Goal: Task Accomplishment & Management: Use online tool/utility

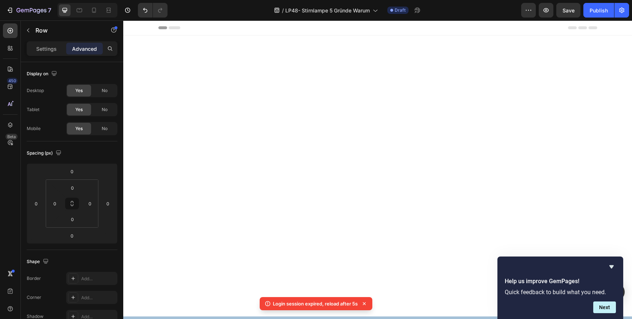
scroll to position [1719, 0]
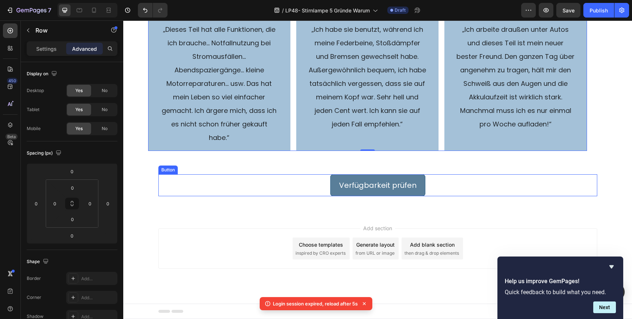
click at [337, 185] on button "Verfügbarkeit prüfen" at bounding box center [377, 186] width 95 height 22
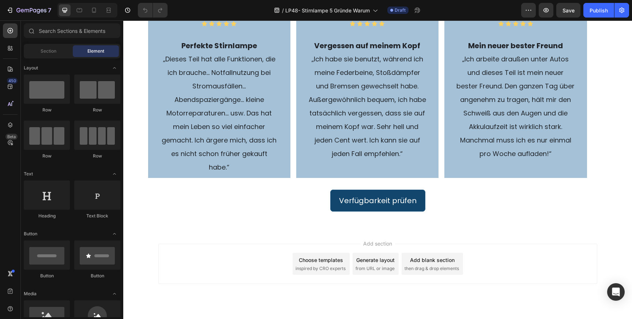
scroll to position [1594, 0]
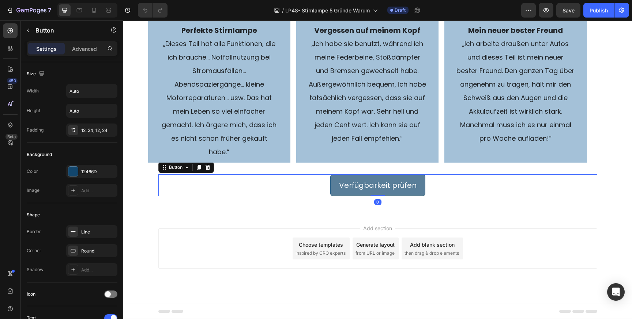
click at [339, 188] on button "Verfügbarkeit prüfen" at bounding box center [377, 186] width 95 height 22
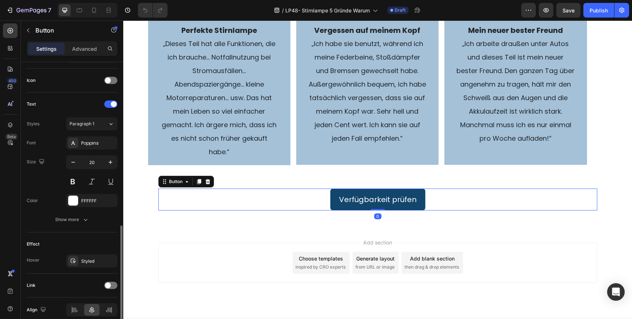
scroll to position [247, 0]
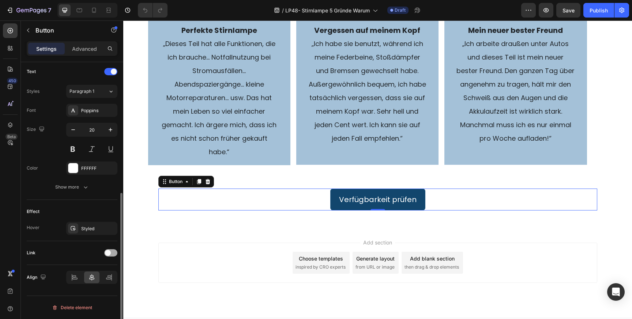
click at [106, 254] on span at bounding box center [108, 253] width 6 height 6
click at [91, 293] on div "Add..." at bounding box center [98, 291] width 34 height 7
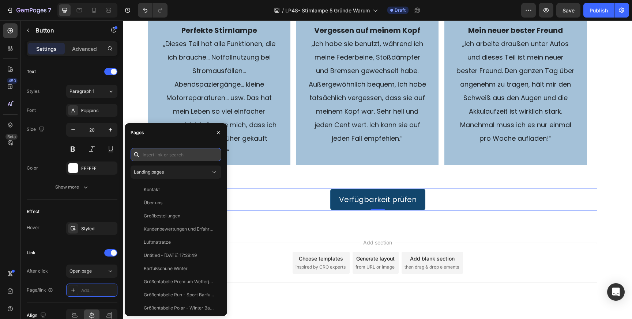
click at [161, 156] on input "text" at bounding box center [176, 154] width 91 height 13
paste input "[URL][DOMAIN_NAME]"
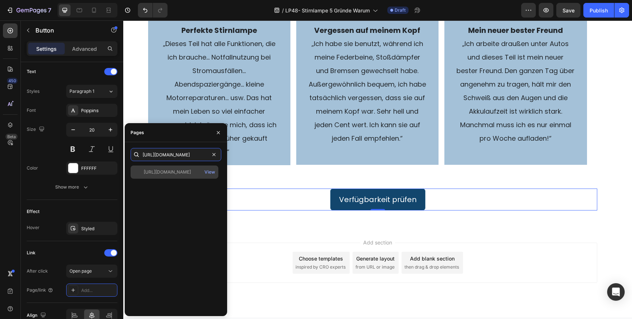
type input "[URL][DOMAIN_NAME]"
click at [177, 172] on div "[URL][DOMAIN_NAME]" at bounding box center [167, 172] width 47 height 7
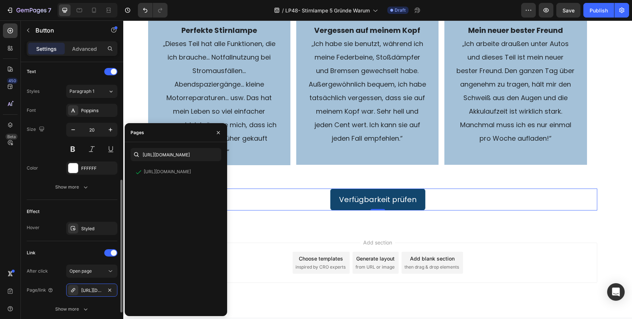
click at [78, 208] on div "Effect" at bounding box center [72, 212] width 91 height 12
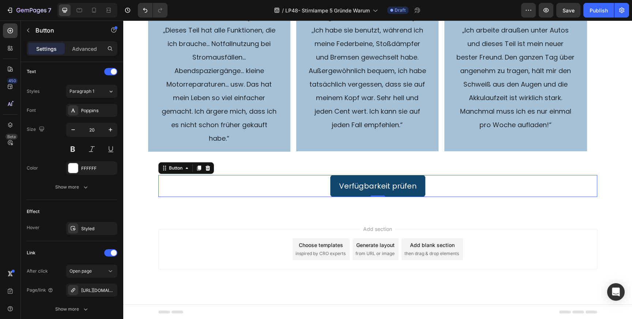
scroll to position [1606, 0]
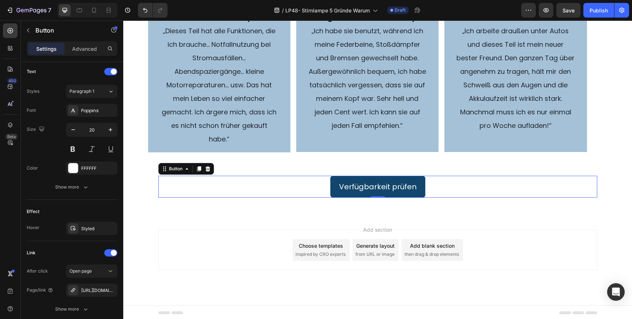
click at [278, 228] on div "Add section Choose templates inspired by CRO experts Generate layout from URL o…" at bounding box center [377, 261] width 509 height 90
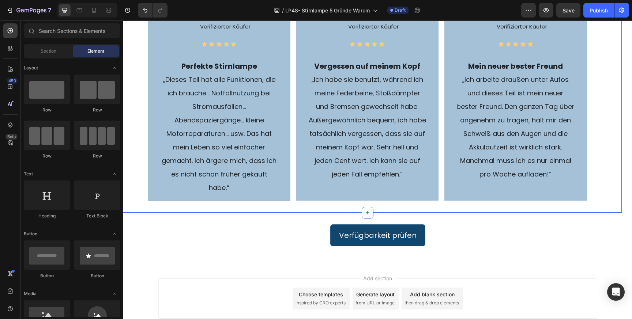
scroll to position [1594, 0]
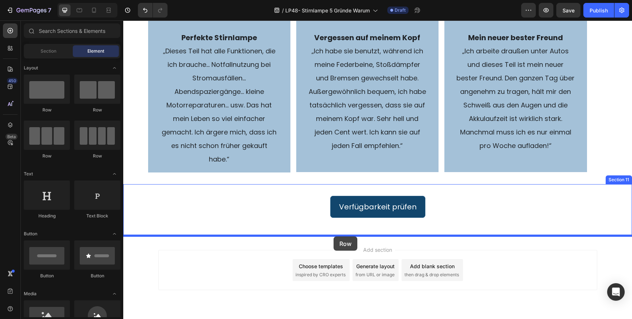
drag, startPoint x: 176, startPoint y: 112, endPoint x: 334, endPoint y: 237, distance: 201.2
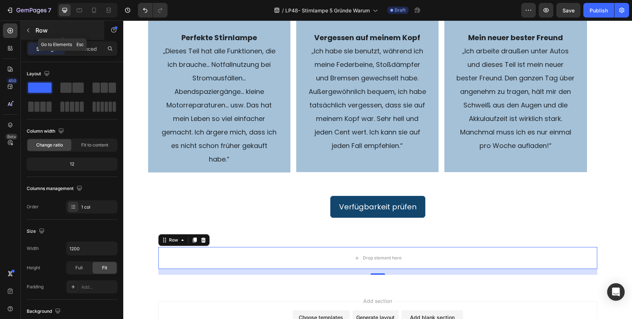
click at [29, 30] on icon "button" at bounding box center [28, 30] width 6 height 6
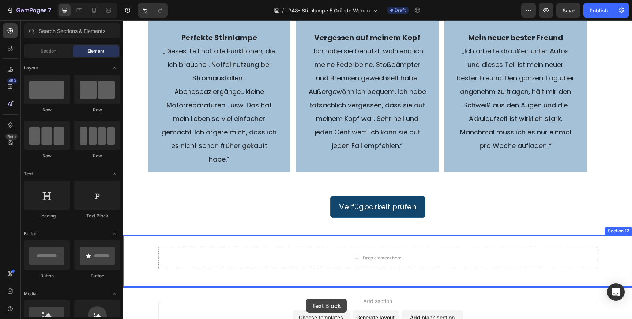
scroll to position [1631, 0]
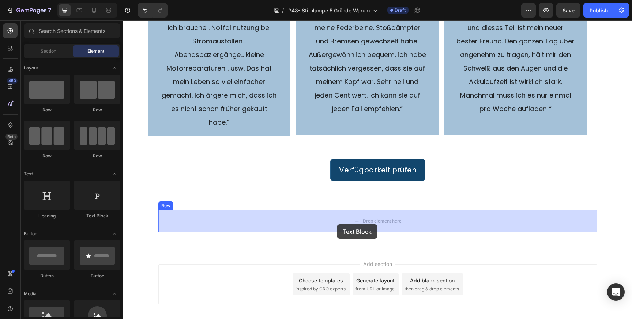
drag, startPoint x: 216, startPoint y: 216, endPoint x: 337, endPoint y: 223, distance: 121.3
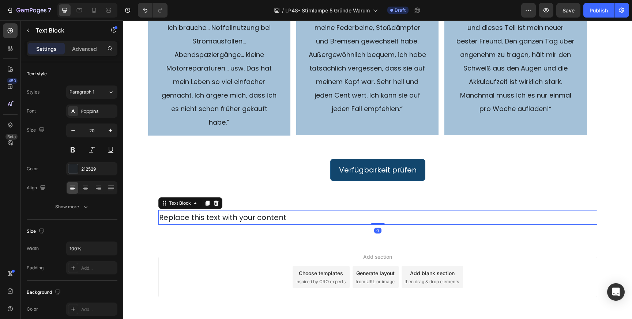
click at [233, 218] on div "Replace this text with your content" at bounding box center [377, 217] width 439 height 15
click at [233, 218] on p "Replace this text with your content" at bounding box center [378, 217] width 438 height 13
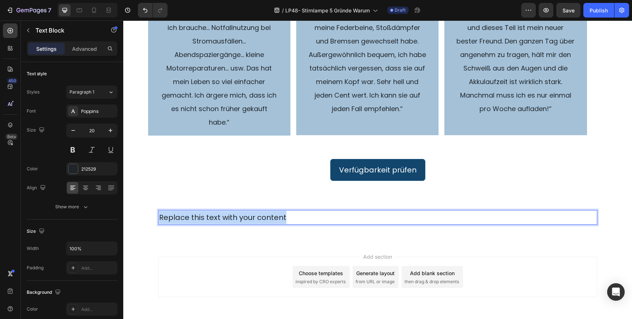
click at [233, 218] on p "Replace this text with your content" at bounding box center [378, 217] width 438 height 13
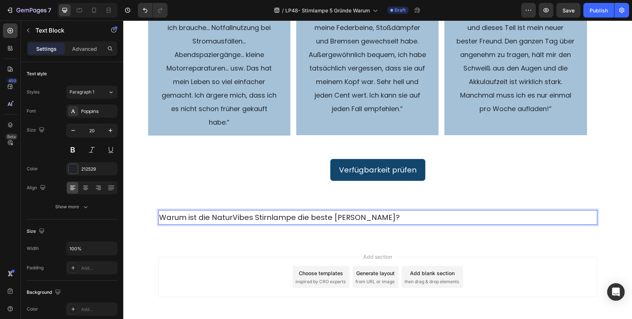
click at [224, 218] on p "Warum ist die NaturVibes Stirnlampe die beste [PERSON_NAME]?" at bounding box center [378, 217] width 438 height 13
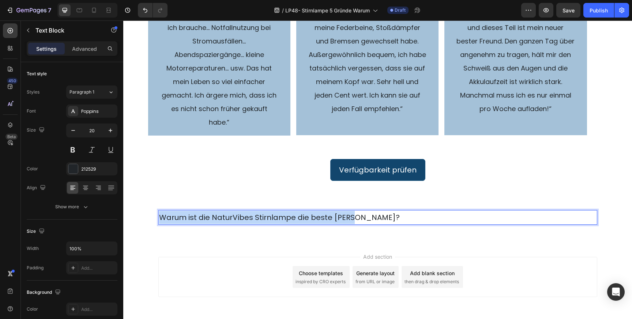
click at [224, 218] on p "Warum ist die NaturVibes Stirnlampe die beste [PERSON_NAME]?" at bounding box center [378, 217] width 438 height 13
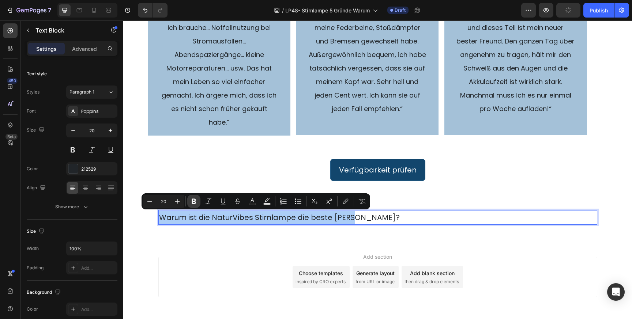
click at [197, 202] on icon "Editor contextual toolbar" at bounding box center [193, 201] width 7 height 7
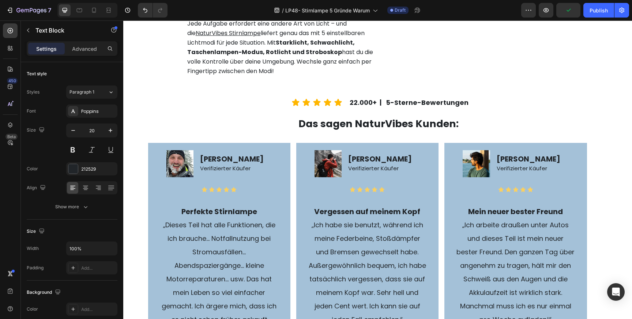
scroll to position [1401, 0]
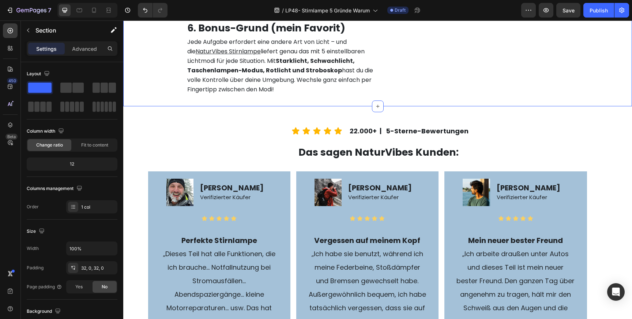
click at [352, 106] on div "Image 6. Bonus-Grund (mein Favorit) Text Block Jede Aufgabe erfordert eine ande…" at bounding box center [377, 33] width 509 height 148
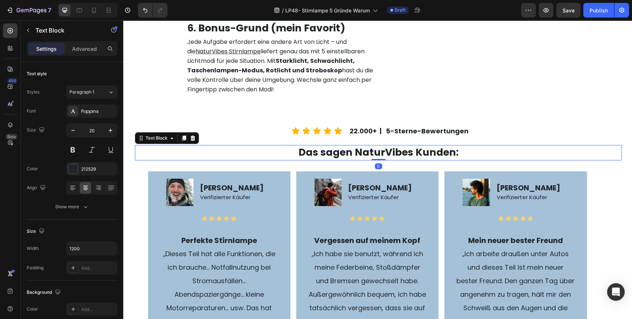
click at [354, 159] on strong "Das sagen NaturVibes Kunden:" at bounding box center [379, 153] width 160 height 14
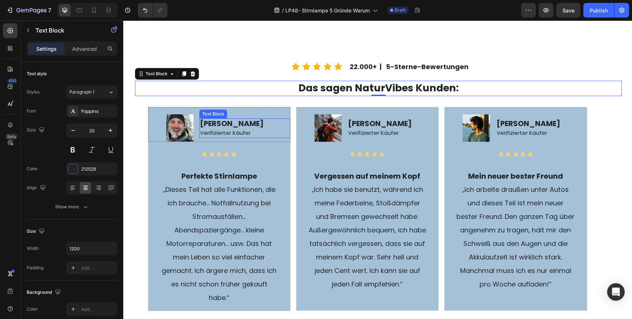
scroll to position [1508, 0]
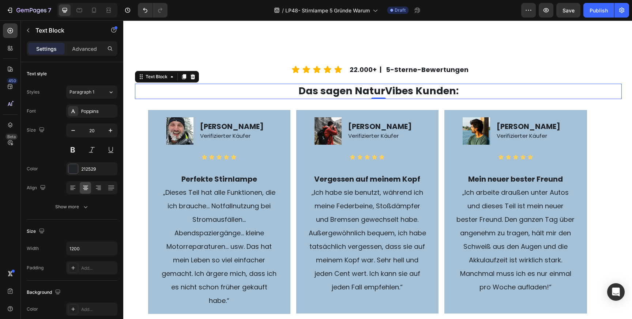
click at [327, 89] on strong "Das sagen NaturVibes Kunden:" at bounding box center [379, 91] width 160 height 14
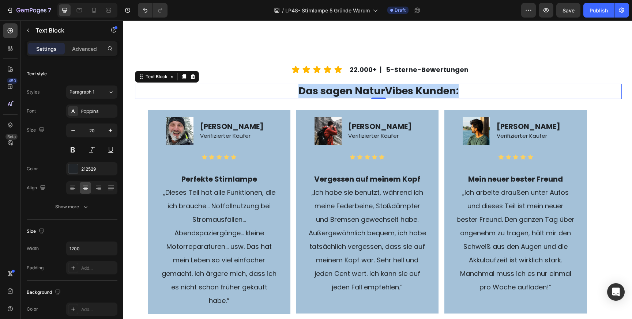
click at [327, 89] on strong "Das sagen NaturVibes Kunden:" at bounding box center [379, 91] width 160 height 14
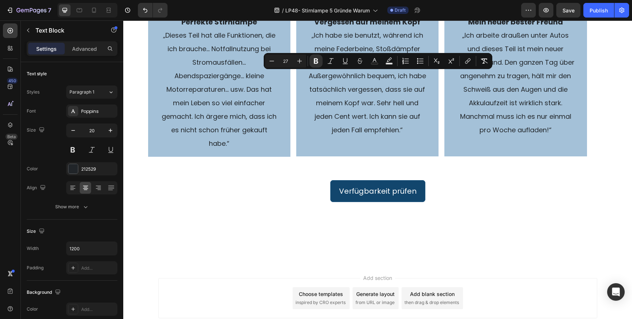
scroll to position [1715, 0]
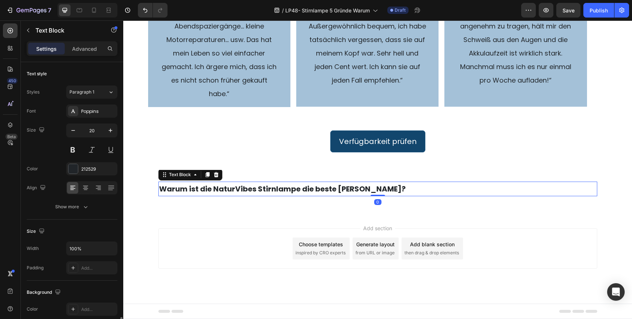
click at [294, 190] on strong "Warum ist die NaturVibes Stirnlampe die beste [PERSON_NAME]?" at bounding box center [282, 189] width 247 height 10
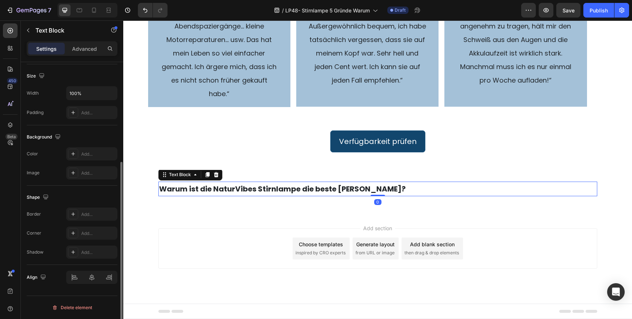
click at [294, 190] on strong "Warum ist die NaturVibes Stirnlampe die beste [PERSON_NAME]?" at bounding box center [282, 189] width 247 height 10
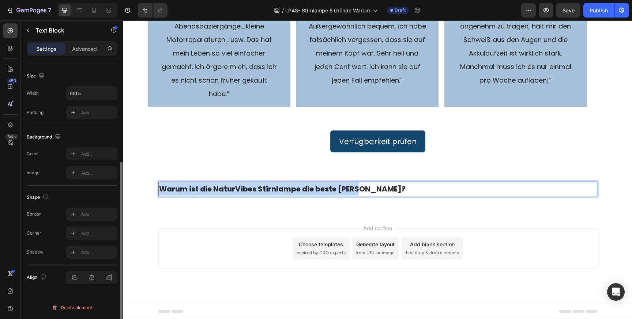
click at [294, 190] on strong "Warum ist die NaturVibes Stirnlampe die beste [PERSON_NAME]?" at bounding box center [282, 189] width 247 height 10
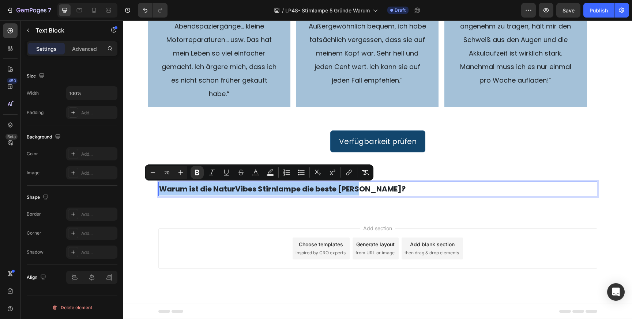
click at [165, 173] on input "20" at bounding box center [167, 172] width 15 height 9
click at [167, 173] on input "20" at bounding box center [167, 172] width 15 height 9
type input "27"
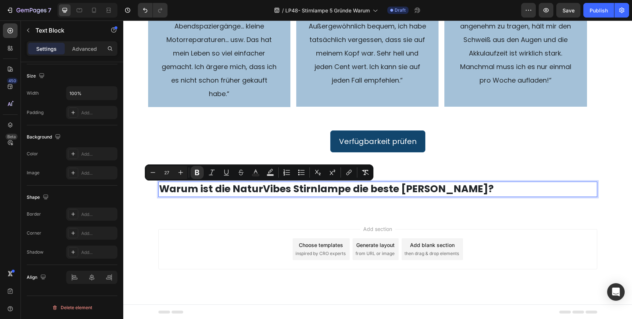
click at [199, 191] on strong "Warum ist die NaturVibes Stirnlampe die beste [PERSON_NAME]?" at bounding box center [326, 189] width 335 height 14
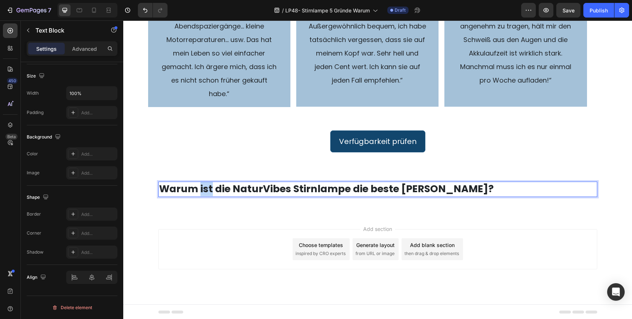
click at [199, 191] on strong "Warum ist die NaturVibes Stirnlampe die beste [PERSON_NAME]?" at bounding box center [326, 189] width 335 height 14
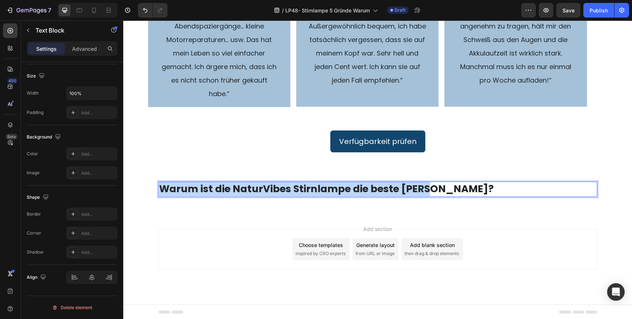
click at [199, 191] on strong "Warum ist die NaturVibes Stirnlampe die beste [PERSON_NAME]?" at bounding box center [326, 189] width 335 height 14
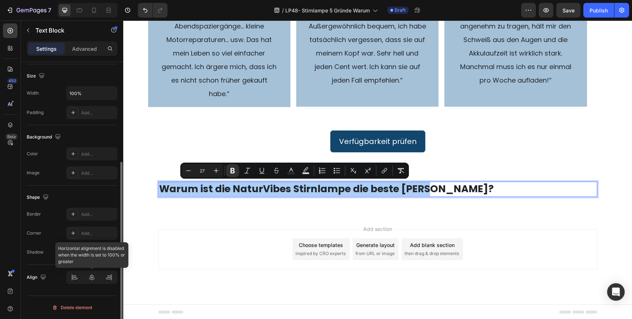
click at [91, 276] on div at bounding box center [91, 277] width 51 height 13
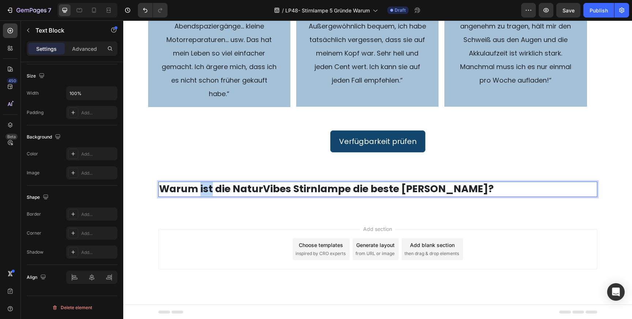
click at [209, 192] on strong "Warum ist die NaturVibes Stirnlampe die beste [PERSON_NAME]?" at bounding box center [326, 189] width 335 height 14
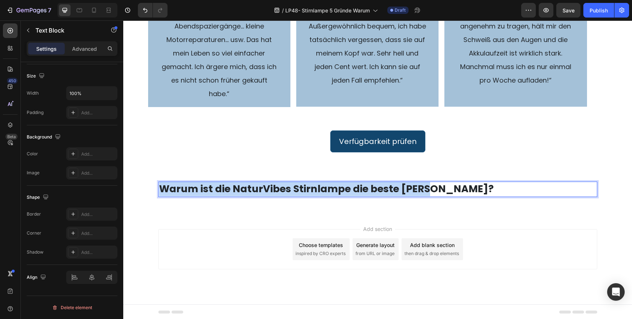
click at [209, 192] on strong "Warum ist die NaturVibes Stirnlampe die beste [PERSON_NAME]?" at bounding box center [326, 189] width 335 height 14
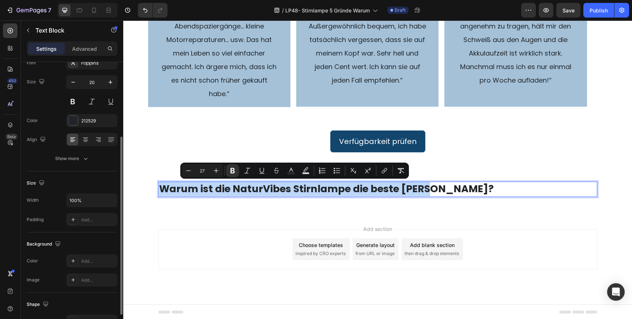
scroll to position [0, 0]
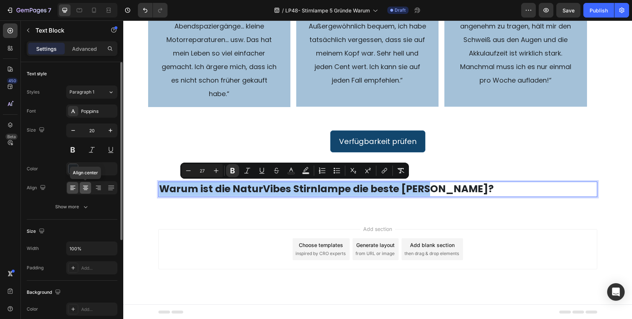
click at [89, 187] on icon at bounding box center [85, 187] width 7 height 7
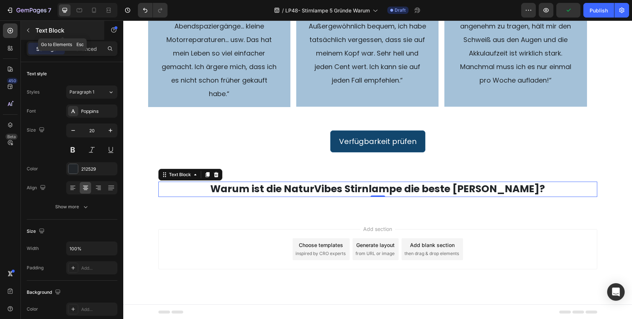
click at [25, 25] on button "button" at bounding box center [28, 31] width 12 height 12
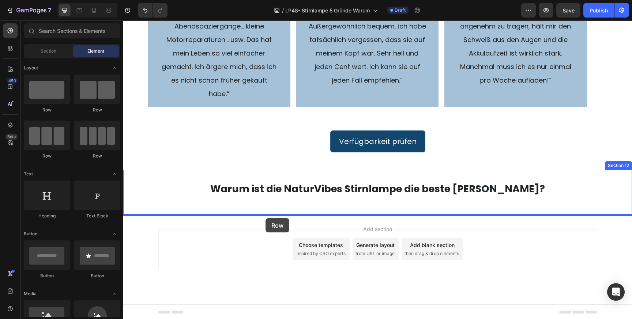
drag, startPoint x: 162, startPoint y: 117, endPoint x: 266, endPoint y: 218, distance: 144.4
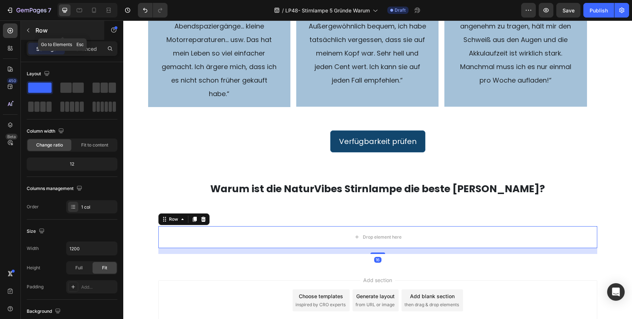
click at [29, 30] on icon "button" at bounding box center [28, 30] width 6 height 6
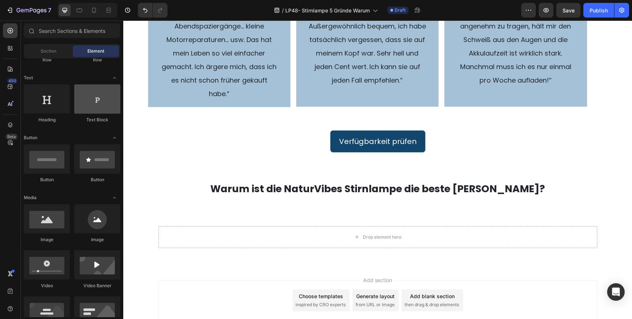
scroll to position [131, 0]
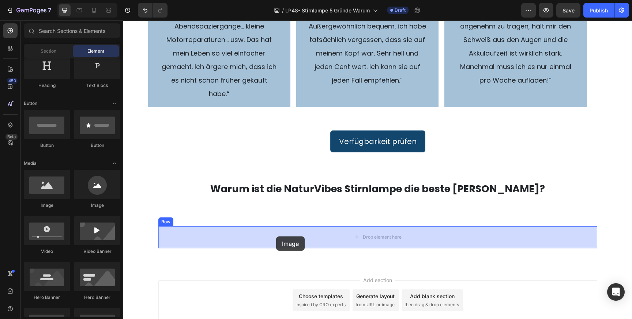
drag, startPoint x: 173, startPoint y: 212, endPoint x: 276, endPoint y: 237, distance: 106.2
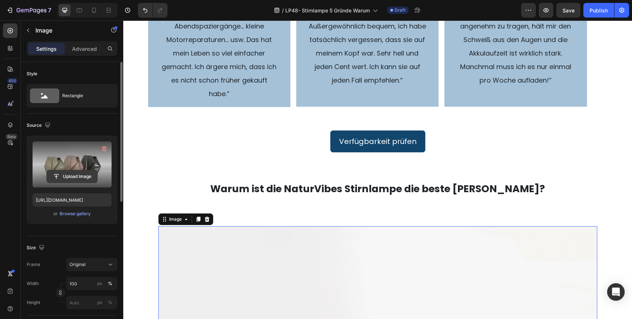
click at [87, 177] on input "file" at bounding box center [72, 177] width 50 height 12
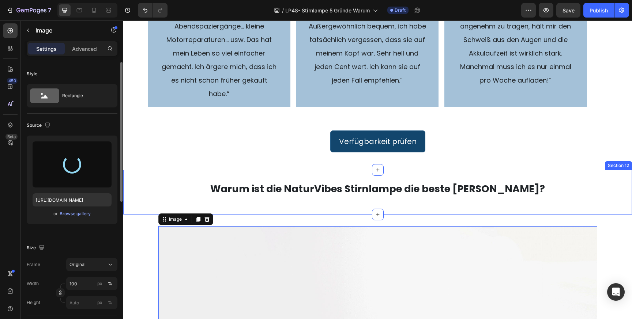
type input "[URL][DOMAIN_NAME]"
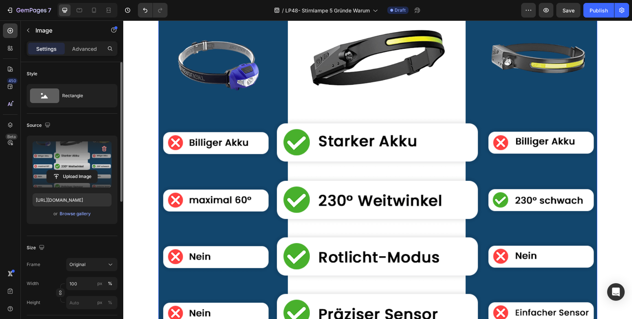
scroll to position [1843, 0]
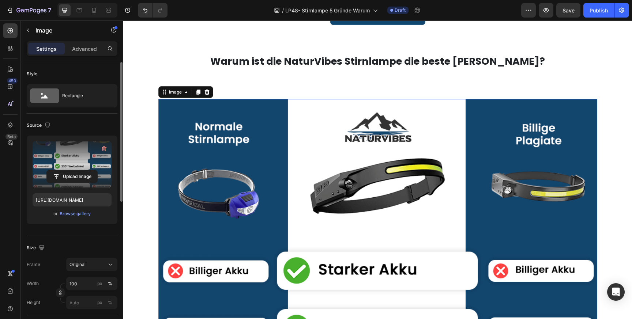
click at [422, 180] on img at bounding box center [377, 318] width 439 height 439
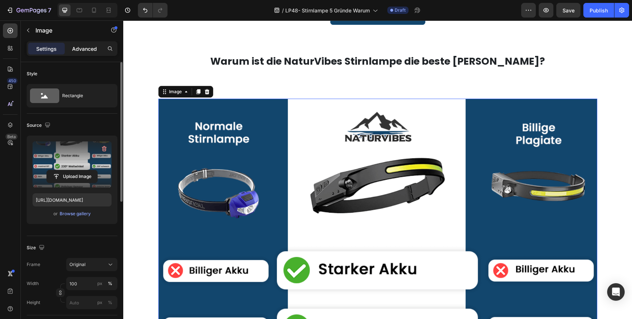
click at [87, 51] on p "Advanced" at bounding box center [84, 49] width 25 height 8
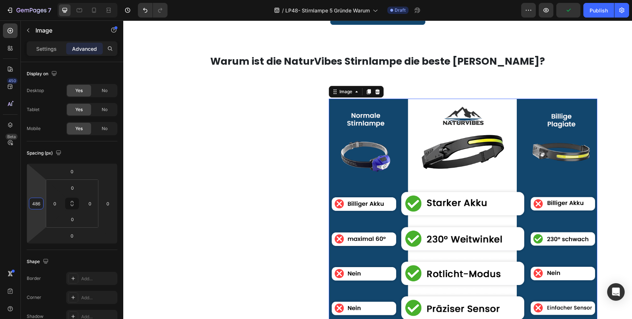
type input "488"
drag, startPoint x: 38, startPoint y: 189, endPoint x: 86, endPoint y: 100, distance: 101.3
click at [86, 0] on html "7 Version history / LP48- Stirnlampe 5 Gründe Warum Draft Preview Publish 450 B…" at bounding box center [316, 0] width 632 height 0
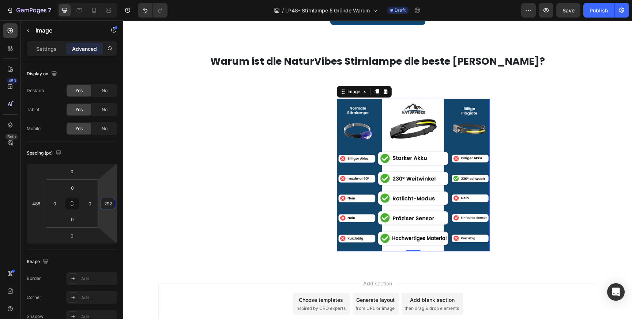
type input "290"
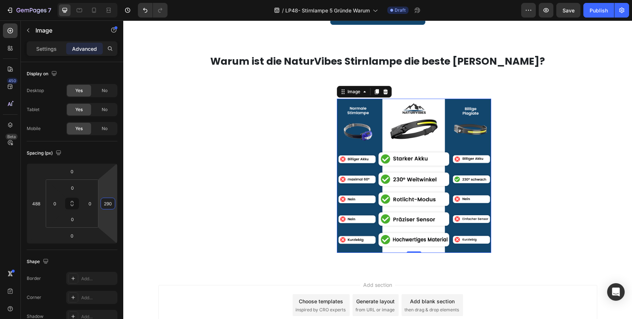
drag, startPoint x: 106, startPoint y: 183, endPoint x: 108, endPoint y: 130, distance: 53.1
click at [108, 0] on html "7 Version history / LP48- Stirnlampe 5 Gründe Warum Draft Preview Save Publish …" at bounding box center [316, 0] width 632 height 0
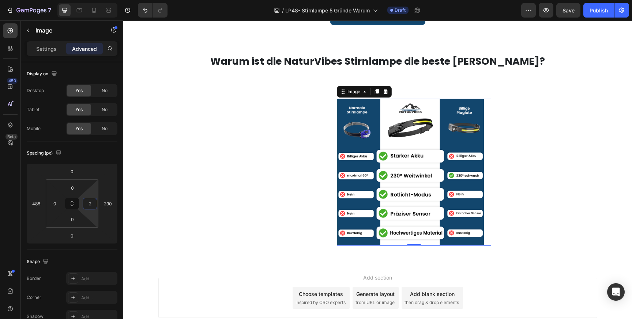
type input "0"
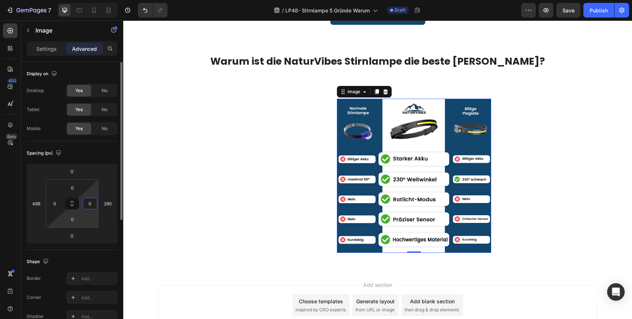
drag, startPoint x: 89, startPoint y: 194, endPoint x: 88, endPoint y: 225, distance: 30.4
click at [88, 0] on html "7 Version history / LP48- Stirnlampe 5 Gründe Warum Draft Preview Save Publish …" at bounding box center [316, 0] width 632 height 0
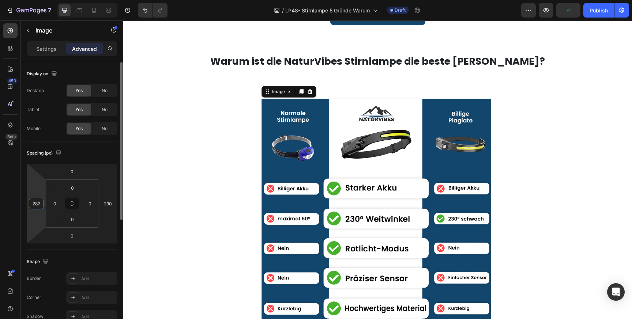
drag, startPoint x: 36, startPoint y: 191, endPoint x: 33, endPoint y: 229, distance: 37.8
click at [33, 0] on html "7 Version history / LP48- Stirnlampe 5 Gründe Warum Draft Preview Publish 450 B…" at bounding box center [316, 0] width 632 height 0
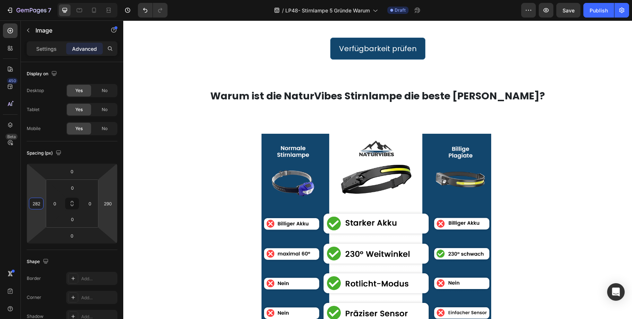
scroll to position [1810, 0]
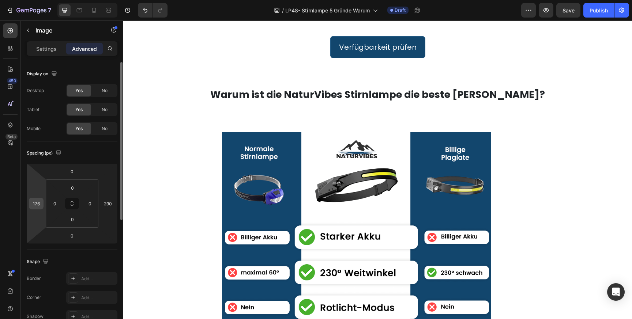
type input "178"
drag, startPoint x: 35, startPoint y: 187, endPoint x: 33, endPoint y: 206, distance: 19.1
click at [33, 0] on html "7 Version history / LP48- Stirnlampe 5 Gründe Warum Draft Preview Save Publish …" at bounding box center [316, 0] width 632 height 0
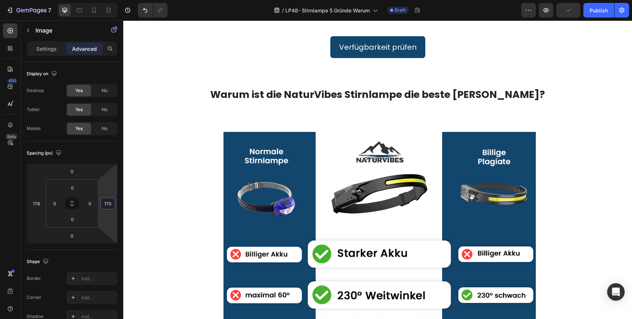
type input "172"
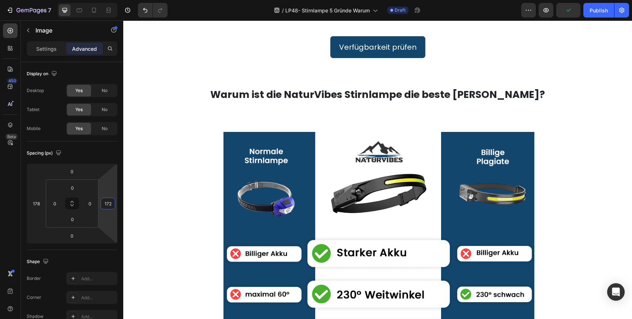
drag, startPoint x: 110, startPoint y: 189, endPoint x: 108, endPoint y: 210, distance: 21.6
click at [108, 0] on html "7 Version history / LP48- Stirnlampe 5 Gründe Warum Draft Preview Publish 450 B…" at bounding box center [316, 0] width 632 height 0
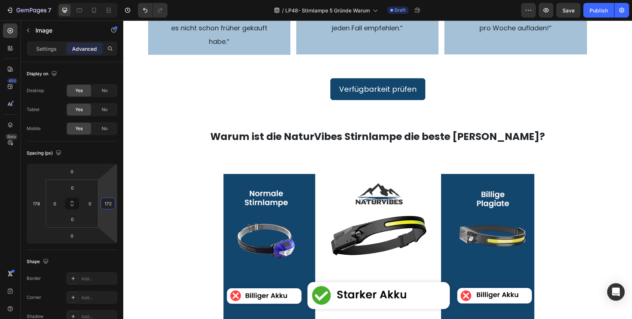
scroll to position [1771, 0]
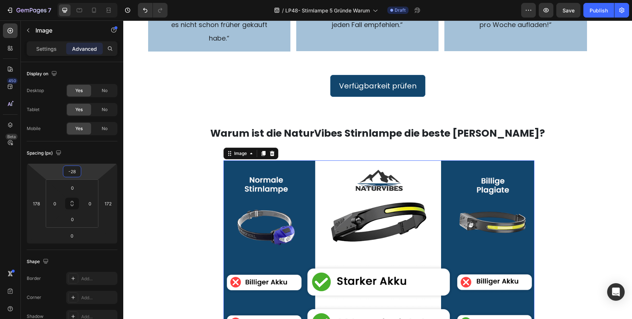
type input "-26"
drag, startPoint x: 86, startPoint y: 175, endPoint x: 86, endPoint y: 180, distance: 4.8
click at [86, 0] on html "7 Version history / LP48- Stirnlampe 5 Gründe Warum Draft Preview Save Publish …" at bounding box center [316, 0] width 632 height 0
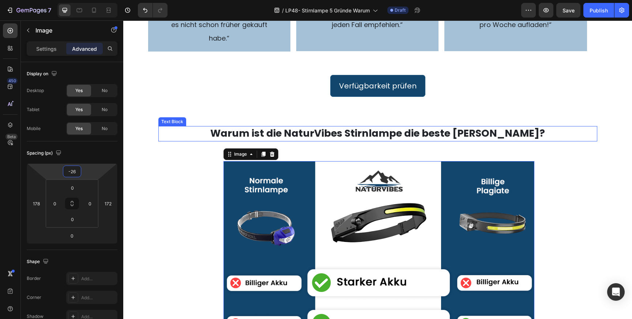
click at [302, 131] on strong "Warum ist die NaturVibes Stirnlampe die beste [PERSON_NAME]?" at bounding box center [377, 134] width 335 height 14
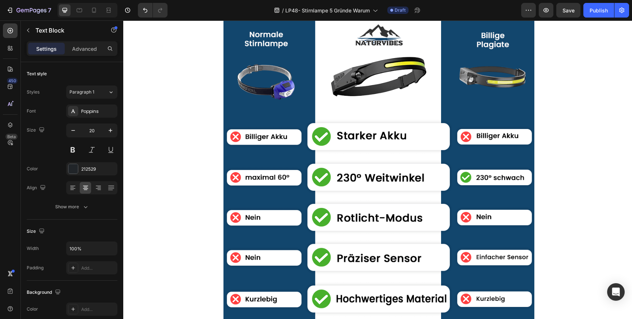
scroll to position [2021, 0]
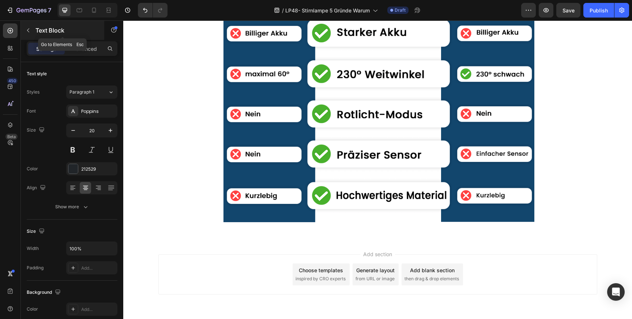
click at [27, 32] on icon "button" at bounding box center [28, 30] width 6 height 6
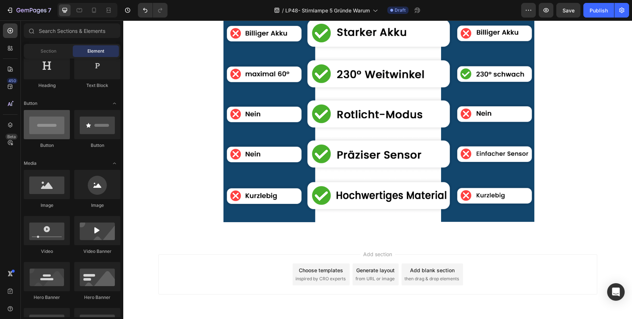
scroll to position [0, 0]
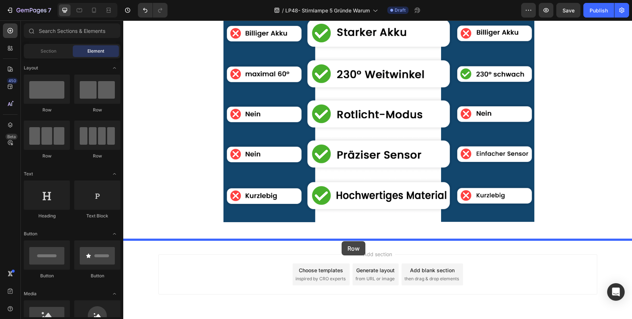
drag, startPoint x: 177, startPoint y: 117, endPoint x: 342, endPoint y: 242, distance: 206.6
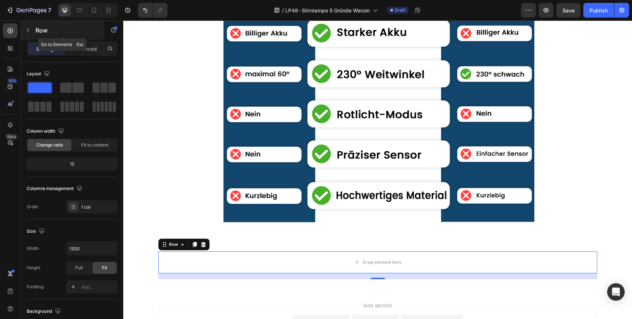
click at [27, 29] on icon "button" at bounding box center [28, 30] width 6 height 6
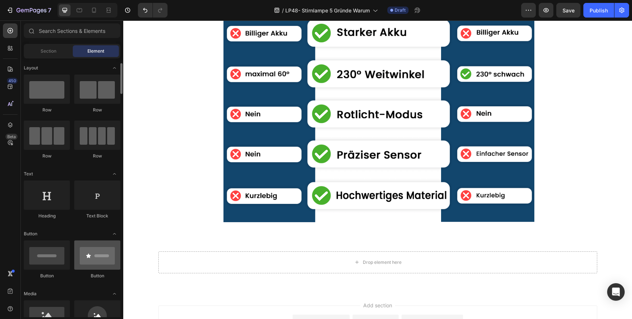
scroll to position [4, 0]
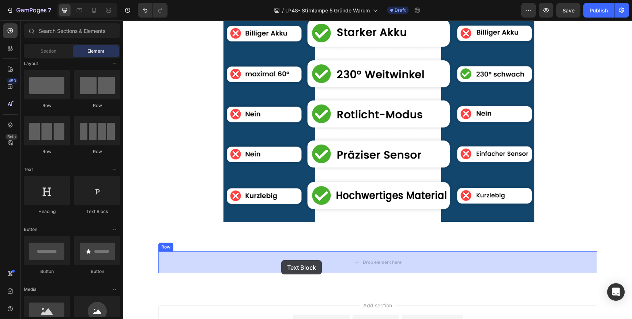
drag, startPoint x: 227, startPoint y: 209, endPoint x: 281, endPoint y: 261, distance: 74.5
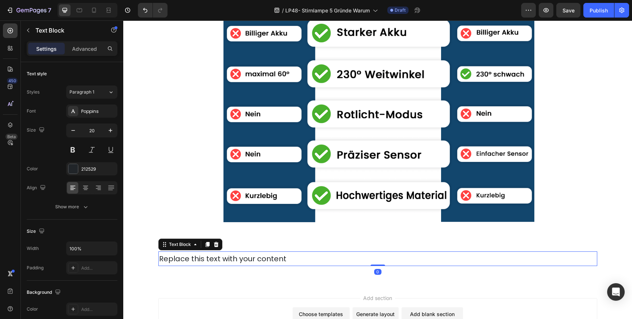
click at [273, 259] on div "Replace this text with your content" at bounding box center [377, 259] width 439 height 15
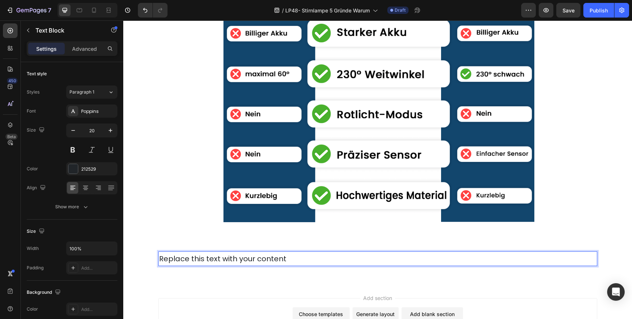
click at [273, 259] on p "Replace this text with your content" at bounding box center [378, 258] width 438 height 13
click at [233, 261] on p "Häufig gestellte Fragen" at bounding box center [378, 258] width 438 height 13
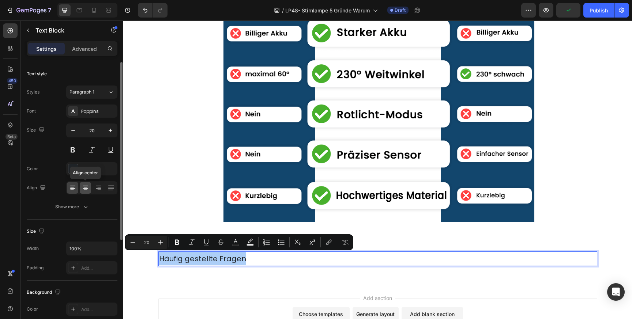
click at [88, 188] on icon at bounding box center [85, 187] width 7 height 7
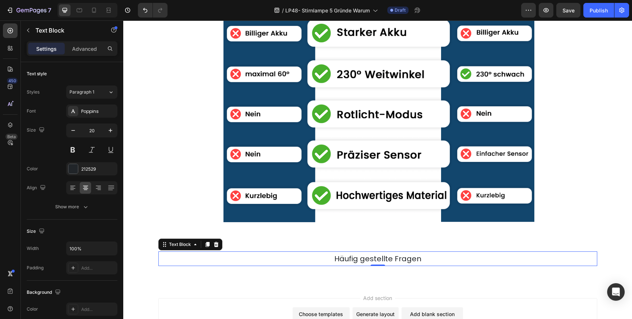
click at [346, 261] on p "Häufig gestellte Fragen" at bounding box center [378, 258] width 438 height 13
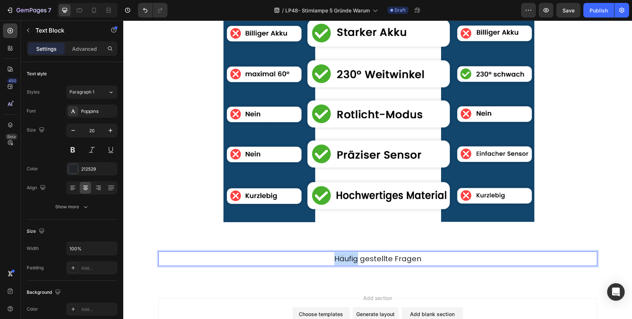
click at [346, 261] on p "Häufig gestellte Fragen" at bounding box center [378, 258] width 438 height 13
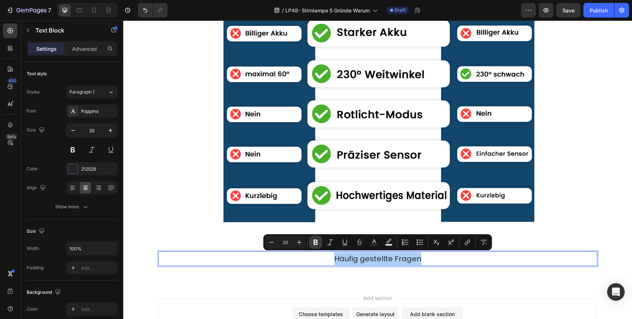
click at [318, 245] on icon "Editor contextual toolbar" at bounding box center [315, 242] width 7 height 7
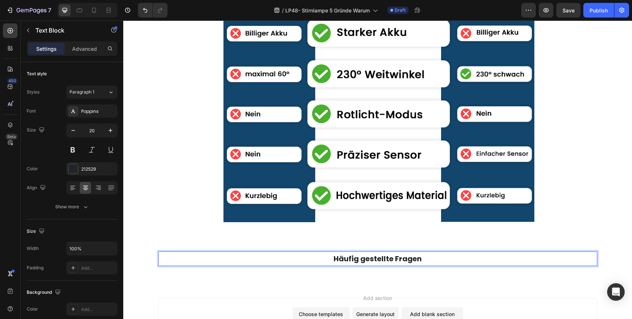
click at [344, 258] on strong "Häufig gestellte Fragen" at bounding box center [378, 259] width 88 height 10
click at [343, 259] on strong "Häufig gestellte Fragen" at bounding box center [378, 259] width 88 height 10
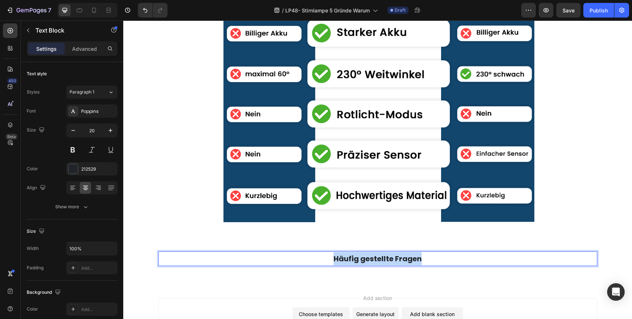
click at [343, 259] on strong "Häufig gestellte Fragen" at bounding box center [378, 259] width 88 height 10
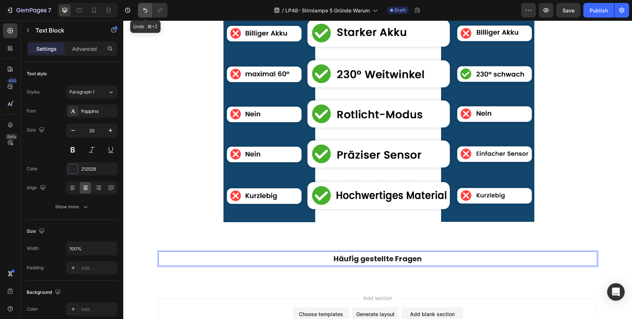
click at [145, 12] on icon "Undo/Redo" at bounding box center [145, 10] width 7 height 7
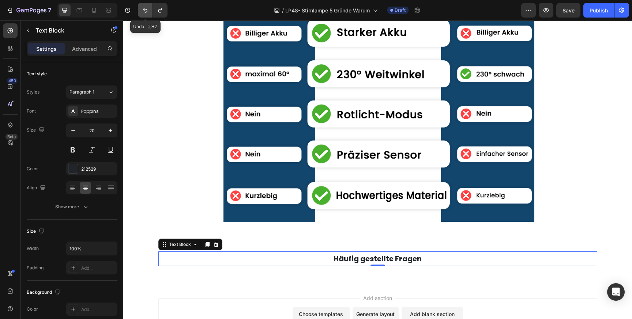
click at [145, 12] on icon "Undo/Redo" at bounding box center [145, 10] width 7 height 7
click at [335, 261] on div "Replace this text with your content" at bounding box center [377, 259] width 439 height 15
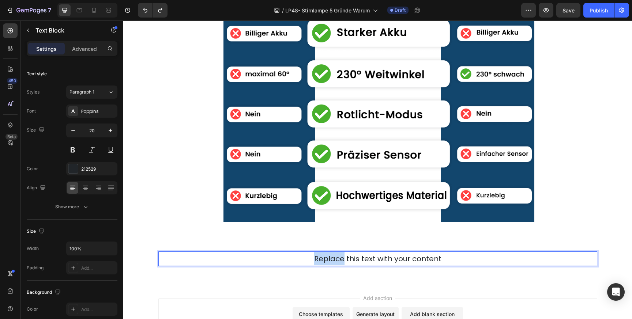
click at [335, 261] on p "Replace this text with your content" at bounding box center [378, 258] width 438 height 13
click at [347, 259] on p "Häufig gestellte Fragen" at bounding box center [378, 258] width 438 height 13
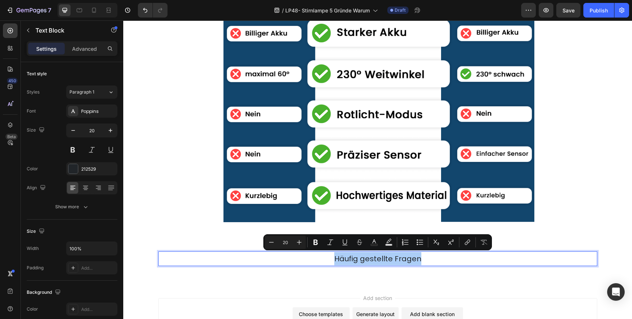
click at [288, 243] on input "20" at bounding box center [285, 242] width 15 height 9
click at [302, 245] on icon "Editor contextual toolbar" at bounding box center [299, 242] width 7 height 7
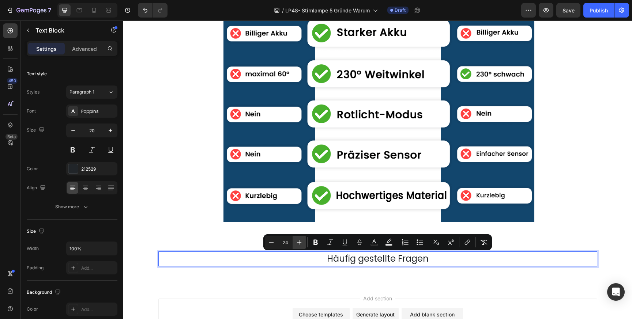
click at [302, 245] on icon "Editor contextual toolbar" at bounding box center [299, 242] width 7 height 7
type input "27"
click at [320, 243] on button "Bold" at bounding box center [315, 242] width 13 height 13
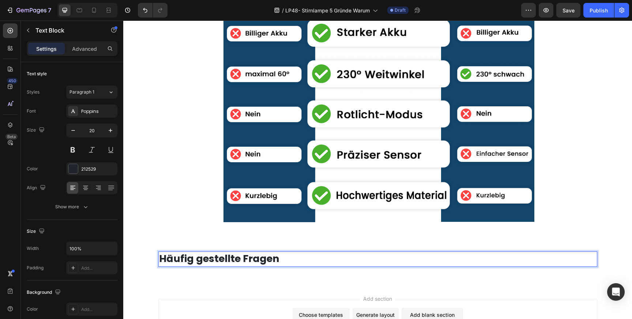
click at [252, 256] on strong "Häufig gestellte Fragen" at bounding box center [219, 259] width 120 height 14
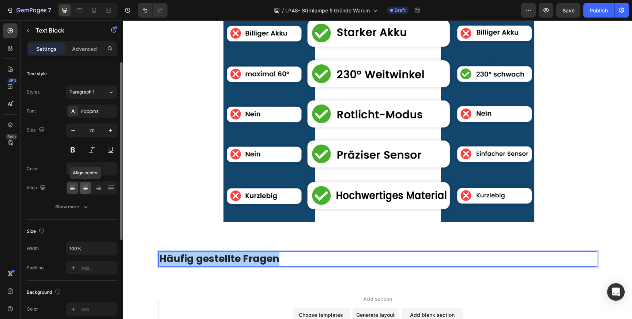
click at [85, 190] on icon at bounding box center [86, 190] width 4 height 1
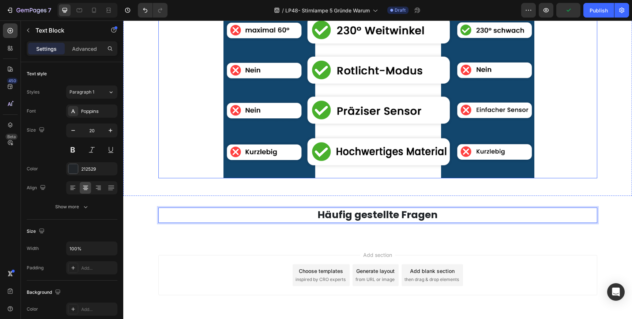
scroll to position [2069, 0]
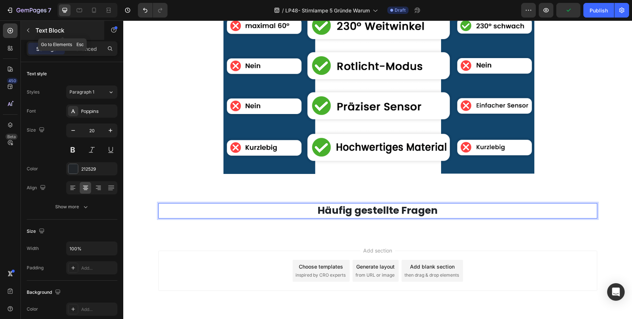
click at [29, 30] on icon "button" at bounding box center [28, 30] width 6 height 6
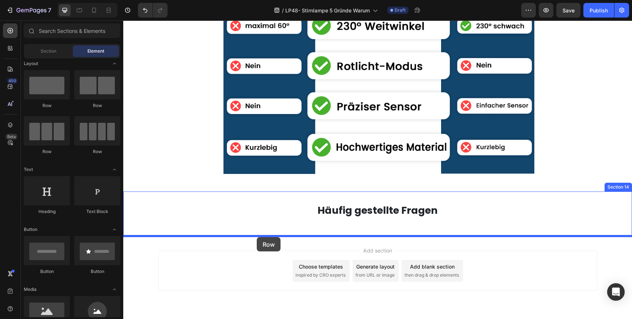
drag, startPoint x: 178, startPoint y: 103, endPoint x: 257, endPoint y: 237, distance: 155.6
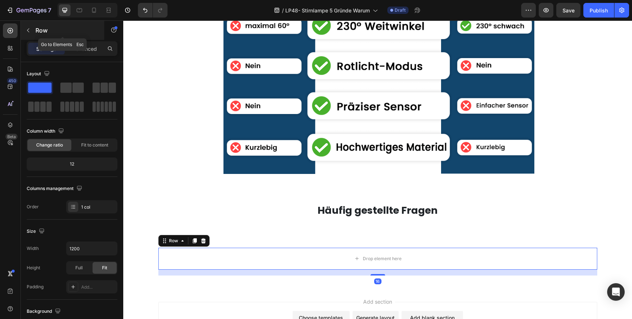
click at [27, 30] on icon "button" at bounding box center [28, 31] width 2 height 4
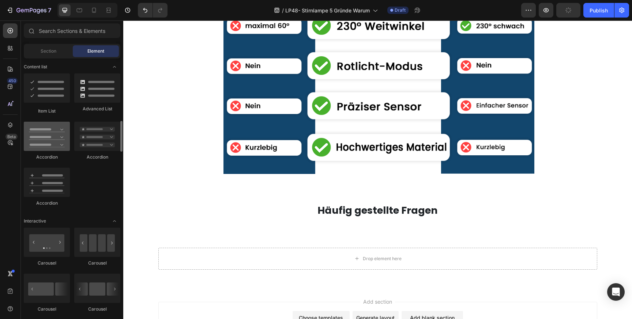
scroll to position [565, 0]
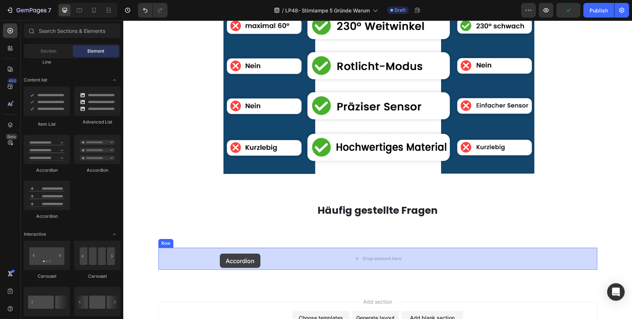
drag, startPoint x: 171, startPoint y: 173, endPoint x: 220, endPoint y: 255, distance: 95.4
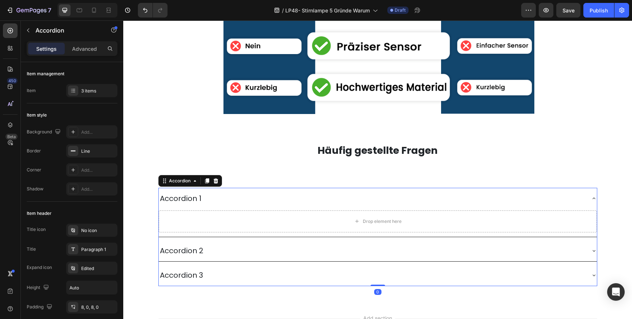
scroll to position [2130, 0]
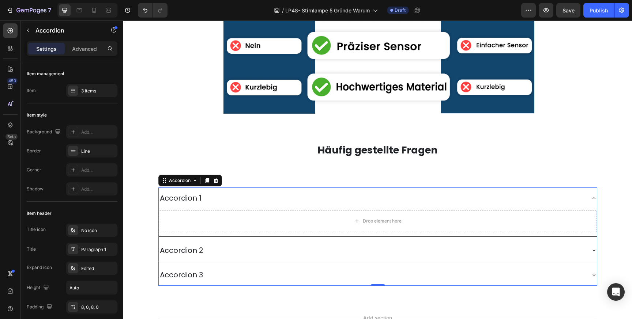
click at [201, 199] on div "Accordion 1" at bounding box center [181, 198] width 44 height 15
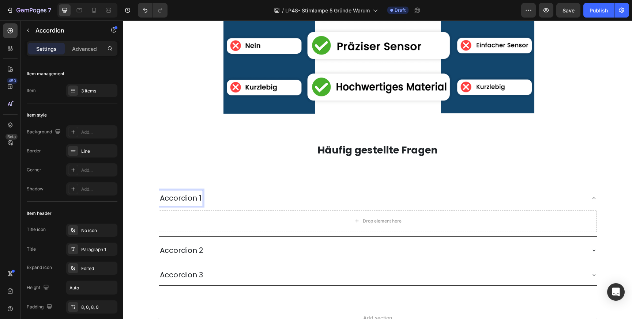
click at [201, 199] on p "Accordion 1" at bounding box center [181, 198] width 42 height 13
click at [199, 221] on div "Drop element here" at bounding box center [378, 221] width 438 height 22
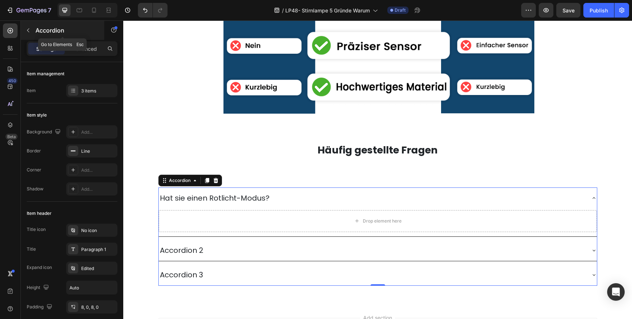
click at [28, 30] on icon "button" at bounding box center [28, 30] width 6 height 6
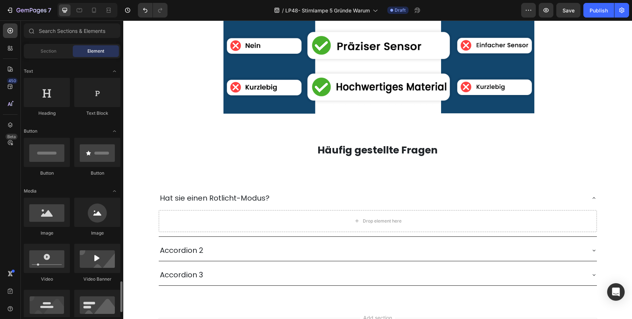
scroll to position [0, 0]
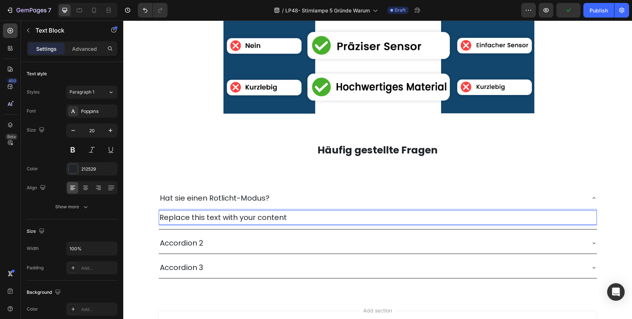
click at [228, 220] on div "Replace this text with your content" at bounding box center [378, 217] width 438 height 15
click at [228, 220] on p "Replace this text with your content" at bounding box center [378, 217] width 437 height 13
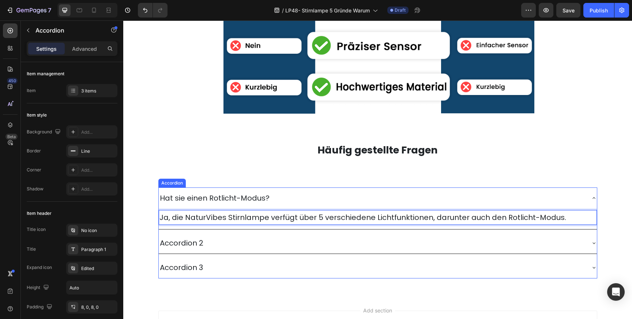
click at [226, 198] on p "Hat sie einen Rotlicht-Modus?" at bounding box center [215, 198] width 110 height 13
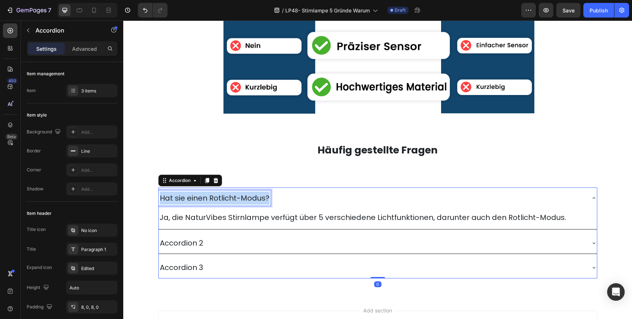
click at [226, 198] on p "Hat sie einen Rotlicht-Modus?" at bounding box center [215, 198] width 110 height 13
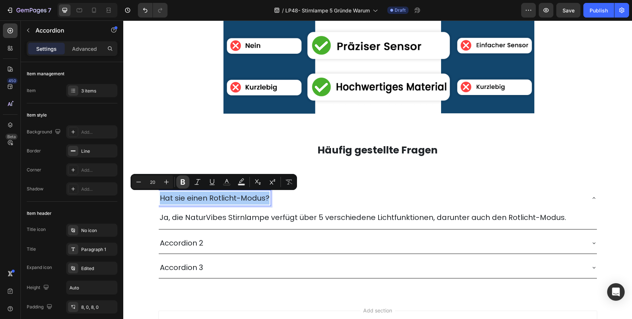
click at [185, 183] on icon "Editor contextual toolbar" at bounding box center [183, 182] width 4 height 5
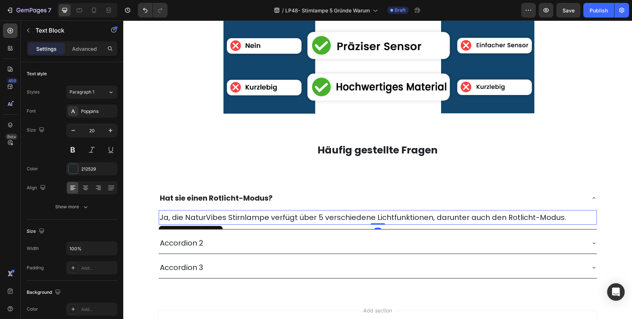
click at [207, 217] on p "Ja, die NaturVibes Stirnlampe verfügt über 5 verschiedene Lichtfunktionen, daru…" at bounding box center [378, 217] width 437 height 13
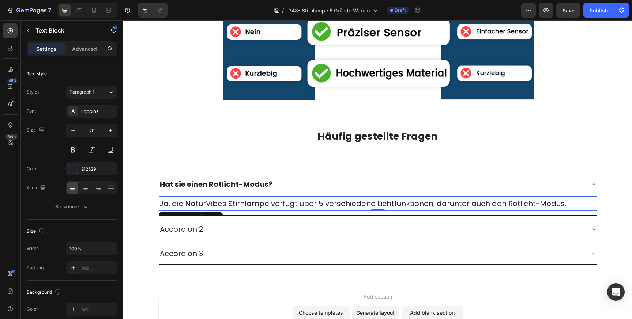
scroll to position [2153, 0]
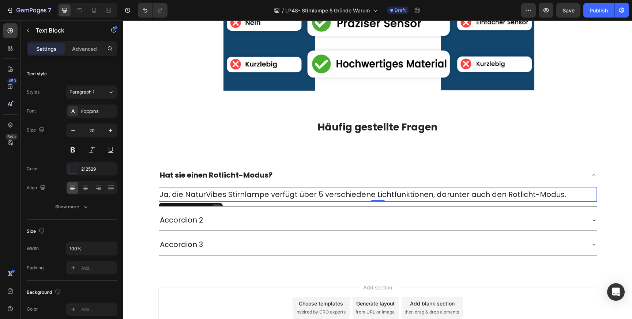
click at [217, 205] on div at bounding box center [216, 209] width 9 height 9
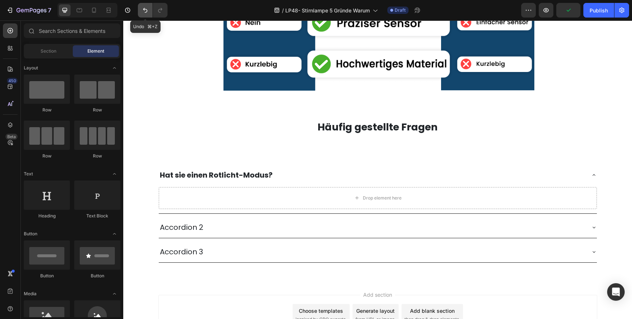
click at [144, 8] on icon "Undo/Redo" at bounding box center [145, 10] width 4 height 5
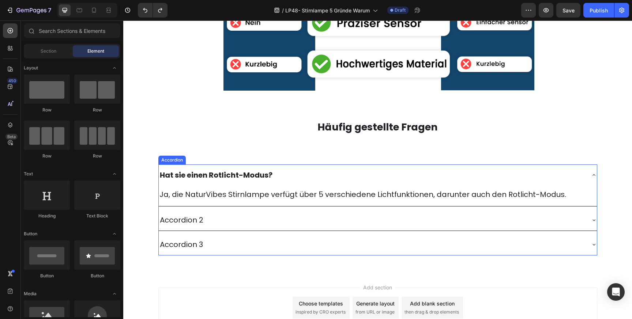
click at [186, 218] on p "Accordion 2" at bounding box center [182, 220] width 44 height 13
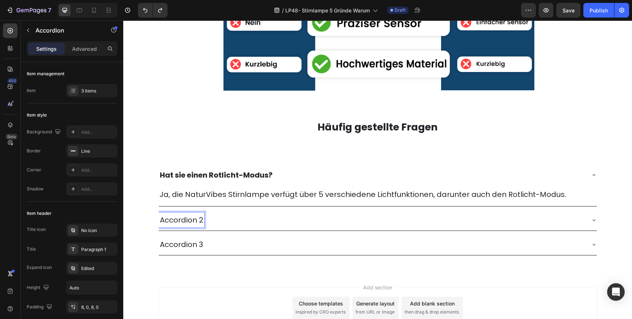
click at [186, 218] on p "Accordion 2" at bounding box center [182, 220] width 44 height 13
click at [235, 221] on p "Passt sie auf Schutzhelme?" at bounding box center [210, 220] width 100 height 13
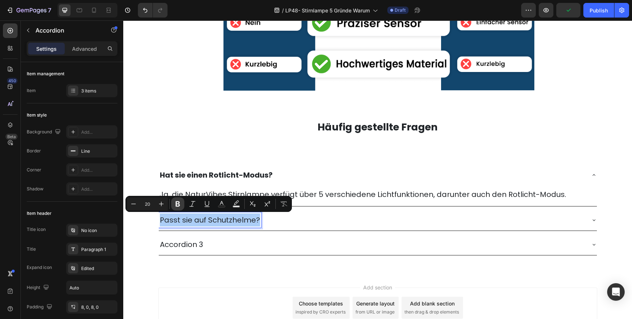
click at [177, 204] on icon "Editor contextual toolbar" at bounding box center [178, 204] width 4 height 5
click at [319, 215] on div "Passt sie auf Schutzhelme?" at bounding box center [372, 220] width 427 height 15
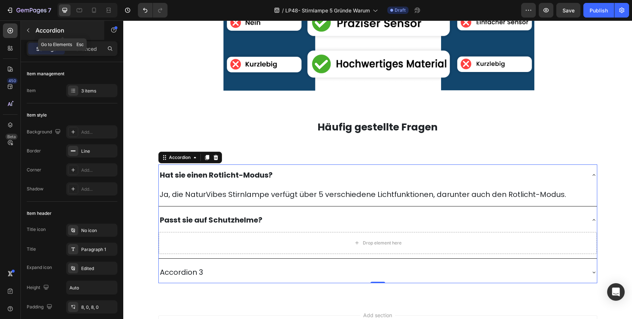
click at [27, 33] on button "button" at bounding box center [28, 31] width 12 height 12
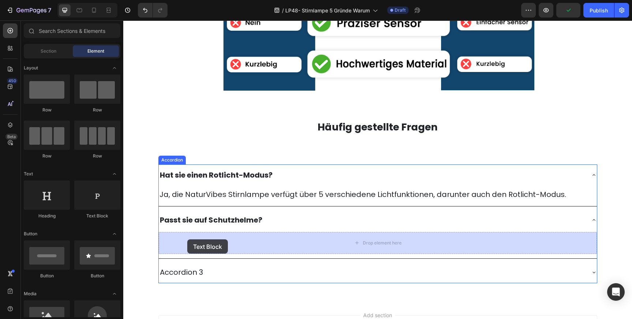
drag, startPoint x: 221, startPoint y: 222, endPoint x: 187, endPoint y: 240, distance: 38.3
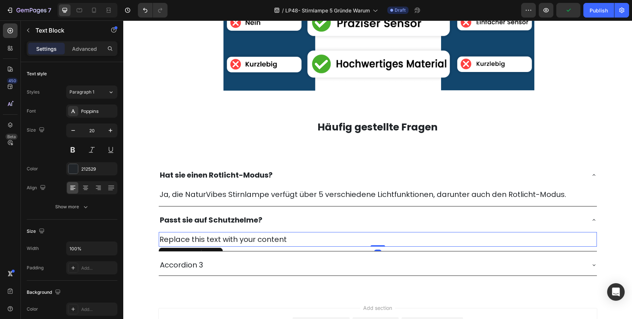
click at [188, 241] on div "Replace this text with your content" at bounding box center [378, 239] width 438 height 15
click at [188, 241] on p "Replace this text with your content" at bounding box center [378, 239] width 437 height 13
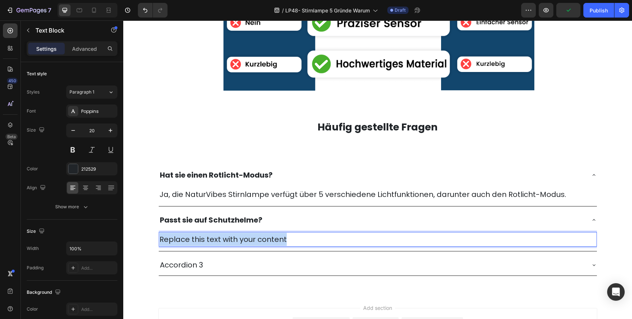
click at [188, 241] on p "Replace this text with your content" at bounding box center [378, 239] width 437 height 13
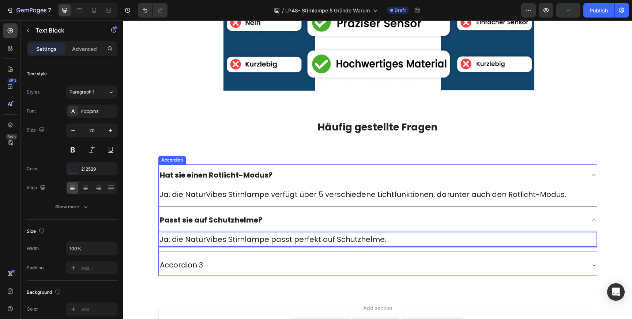
click at [186, 268] on p "Accordion 3" at bounding box center [181, 265] width 43 height 13
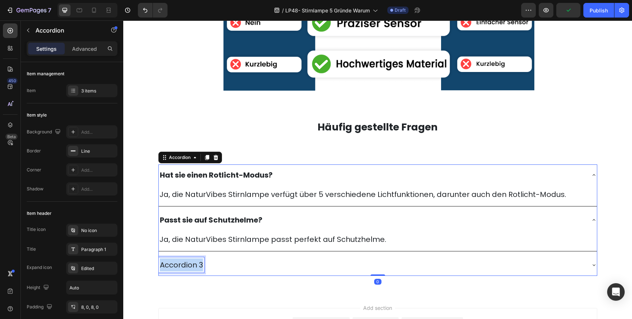
click at [186, 268] on p "Accordion 3" at bounding box center [181, 265] width 43 height 13
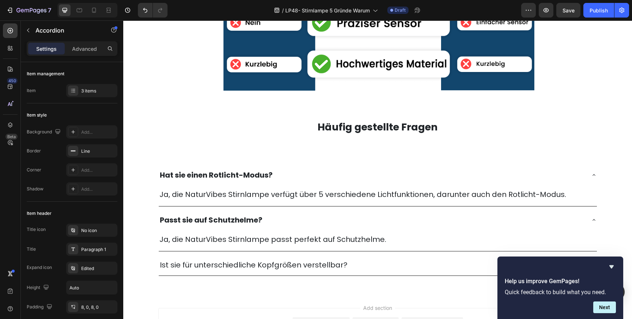
click at [374, 260] on div "Ist sie für unterschiedliche Kopfgrößen verstellbar?" at bounding box center [372, 265] width 427 height 15
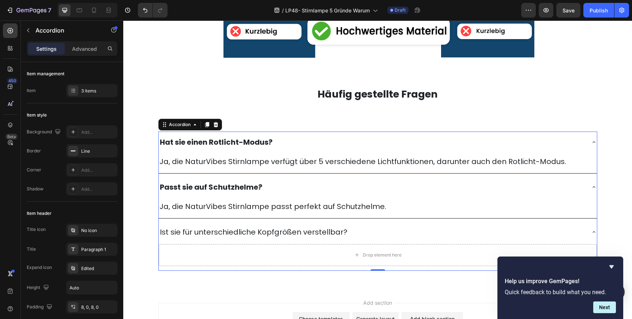
scroll to position [2190, 0]
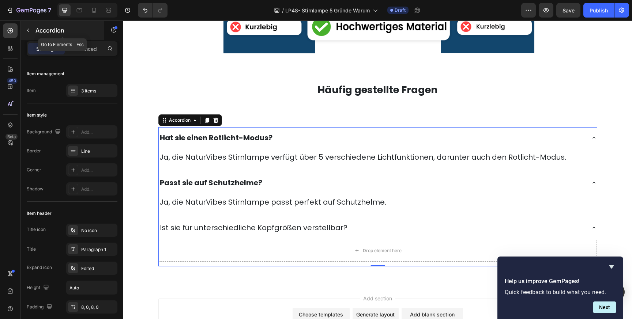
click at [27, 31] on icon "button" at bounding box center [28, 30] width 6 height 6
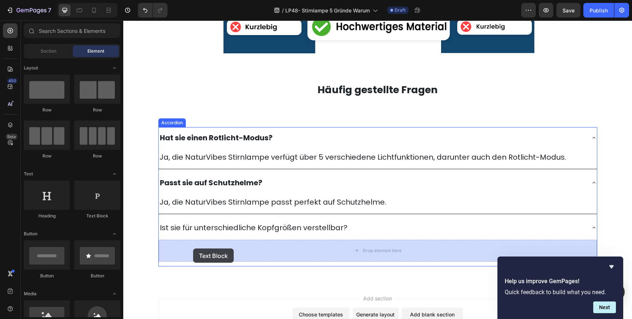
drag, startPoint x: 218, startPoint y: 223, endPoint x: 192, endPoint y: 249, distance: 36.5
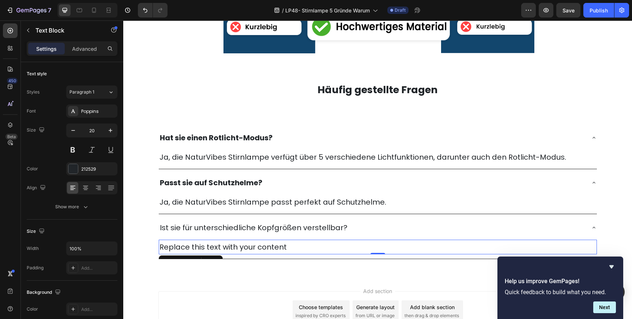
click at [196, 247] on div "Replace this text with your content" at bounding box center [378, 247] width 438 height 15
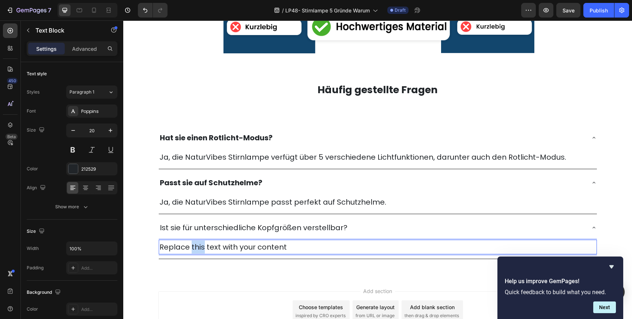
click at [196, 247] on p "Replace this text with your content" at bounding box center [378, 247] width 437 height 13
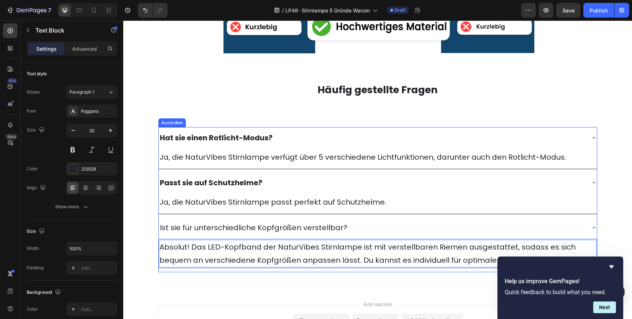
click at [234, 229] on p "Ist sie für unterschiedliche Kopfgrößen verstellbar?" at bounding box center [254, 227] width 188 height 13
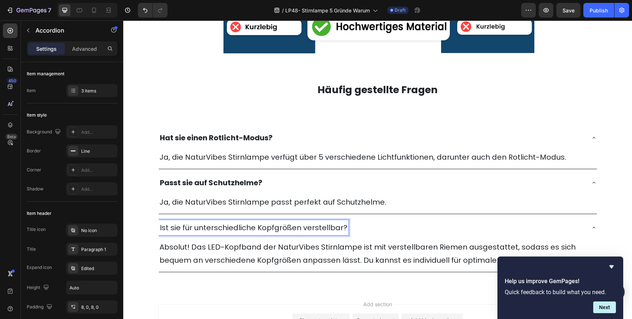
click at [234, 229] on p "Ist sie für unterschiedliche Kopfgrößen verstellbar?" at bounding box center [254, 227] width 188 height 13
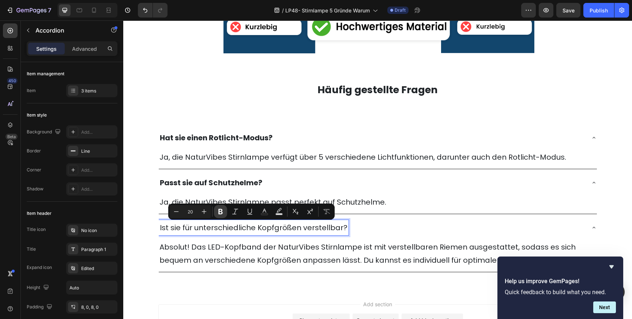
click at [216, 210] on button "Bold" at bounding box center [220, 211] width 13 height 13
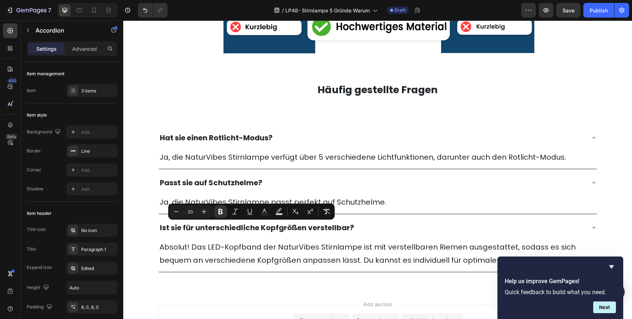
click at [220, 270] on div "Absolut! Das LED-Kopfband der NaturVibes Stirnlampe ist mit verstellbaren Rieme…" at bounding box center [378, 256] width 438 height 34
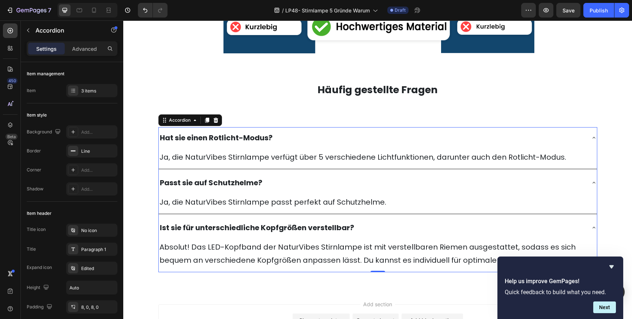
click at [285, 136] on div "Hat sie einen Rotlicht-Modus?" at bounding box center [372, 137] width 427 height 15
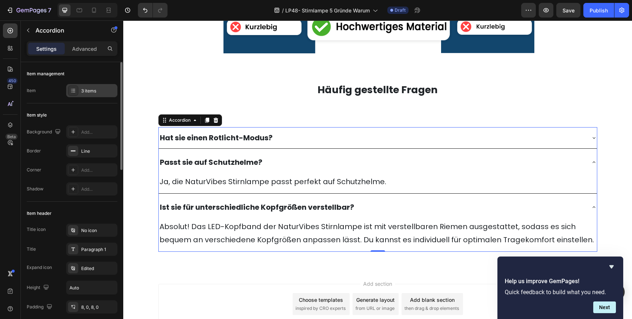
click at [92, 90] on div "3 items" at bounding box center [98, 91] width 34 height 7
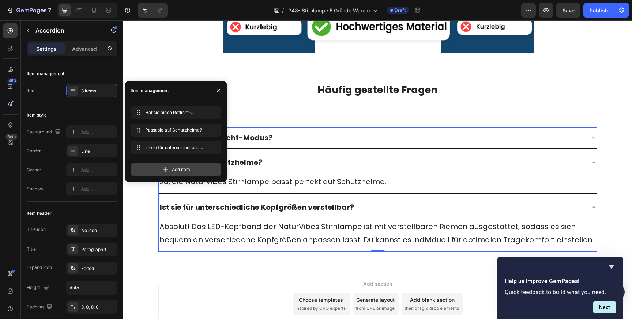
click at [173, 172] on span "Add item" at bounding box center [181, 170] width 18 height 7
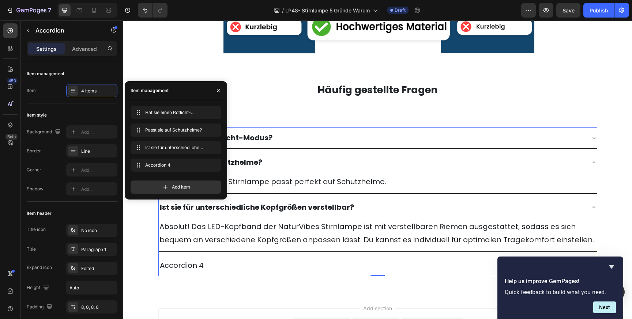
click at [194, 266] on div "Accordion 4" at bounding box center [182, 265] width 46 height 15
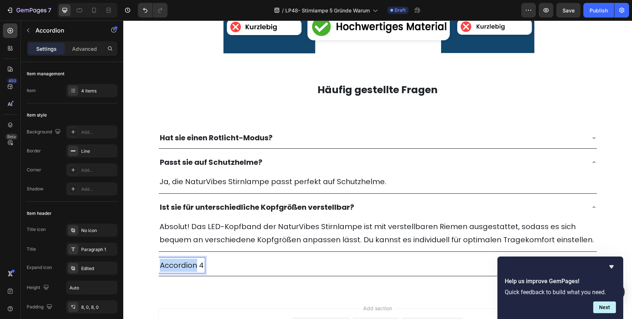
click at [194, 266] on p "Accordion 4" at bounding box center [182, 265] width 44 height 13
click at [232, 266] on p "Ist die LED-Helligkeit verstellbar?" at bounding box center [220, 265] width 120 height 13
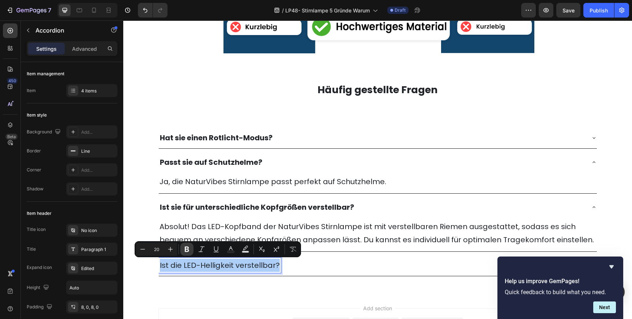
click at [188, 248] on icon "Editor contextual toolbar" at bounding box center [187, 249] width 4 height 5
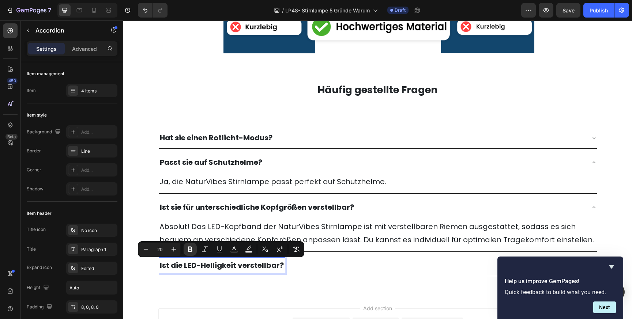
click at [310, 263] on div "Ist die LED-Helligkeit verstellbar?" at bounding box center [372, 265] width 427 height 15
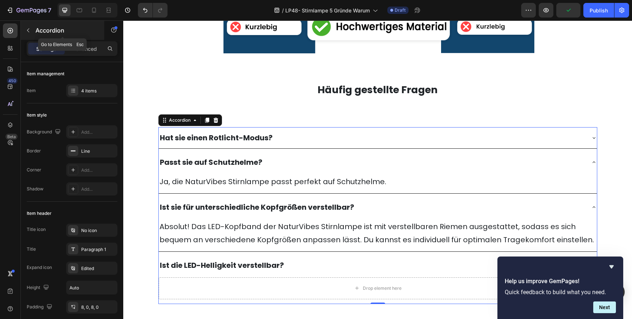
click at [28, 29] on icon "button" at bounding box center [28, 30] width 6 height 6
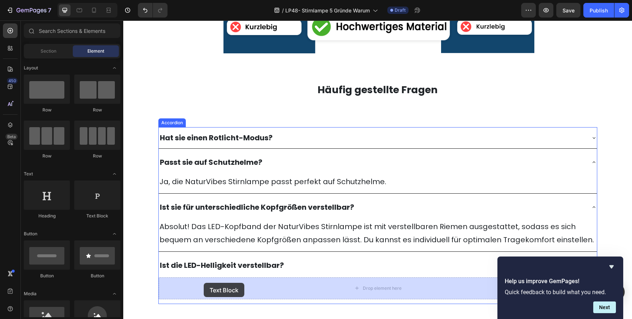
drag, startPoint x: 229, startPoint y: 222, endPoint x: 204, endPoint y: 284, distance: 66.9
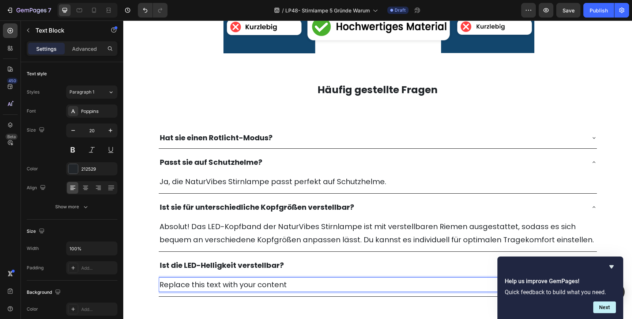
click at [205, 286] on div "Replace this text with your content" at bounding box center [378, 285] width 438 height 15
click at [205, 286] on p "Replace this text with your content" at bounding box center [378, 284] width 437 height 13
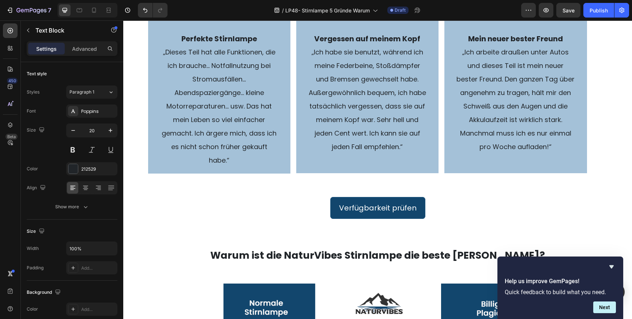
scroll to position [1485, 0]
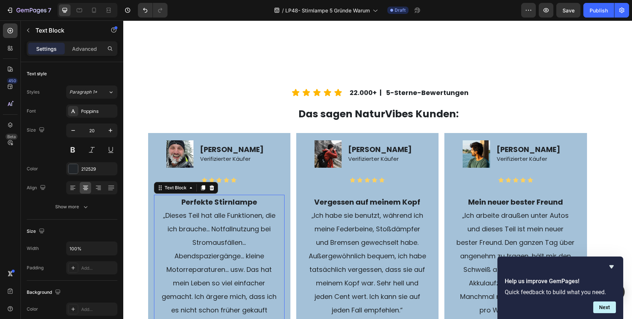
click at [225, 202] on strong "Perfekte Stirnlampe" at bounding box center [220, 202] width 76 height 10
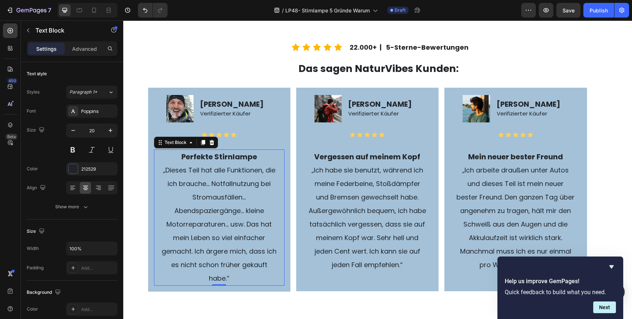
click at [225, 162] on strong "Perfekte Stirnlampe" at bounding box center [220, 157] width 76 height 10
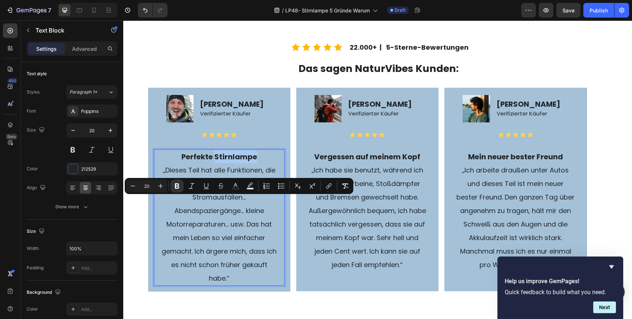
type input "18"
click at [228, 233] on span "„Dieses Teil hat alle Funktionen, die ich brauche… Notfallnutzung bei Stromausf…" at bounding box center [219, 224] width 115 height 117
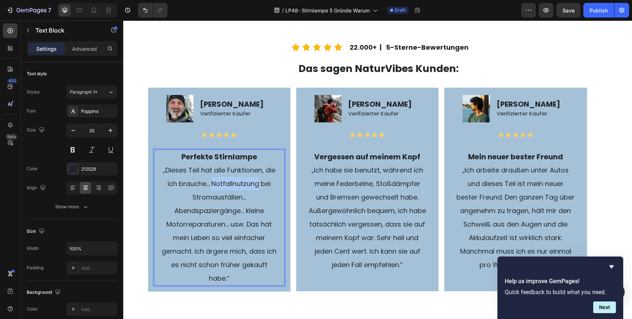
click at [228, 233] on span "„Dieses Teil hat alle Funktionen, die ich brauche… Notfallnutzung bei Stromausf…" at bounding box center [219, 224] width 115 height 117
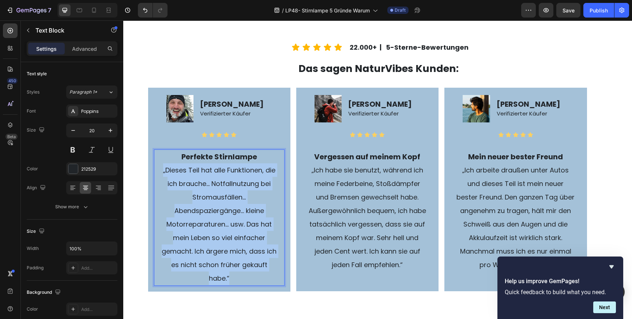
click at [228, 233] on span "„Dieses Teil hat alle Funktionen, die ich brauche… Notfallnutzung bei Stromausf…" at bounding box center [219, 224] width 115 height 117
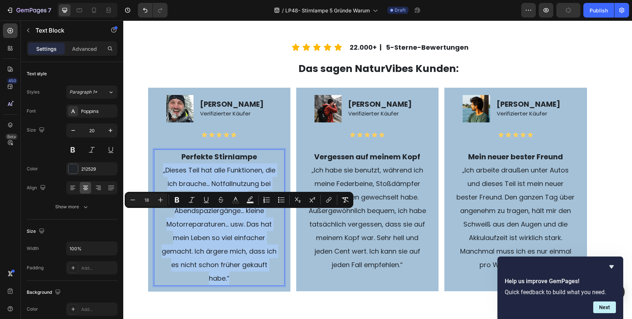
click at [231, 244] on span "„Dieses Teil hat alle Funktionen, die ich brauche… Notfallnutzung bei Stromausf…" at bounding box center [219, 224] width 115 height 117
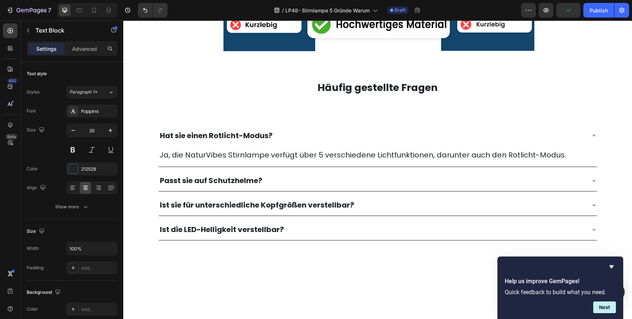
scroll to position [2186, 0]
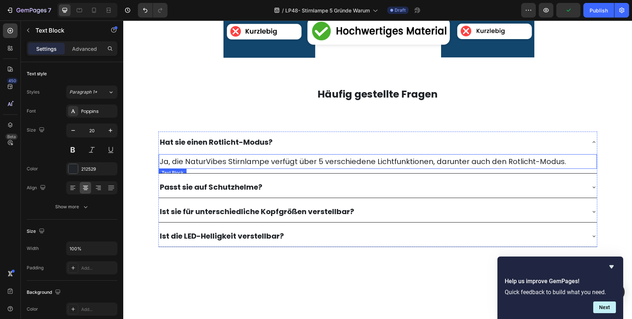
click at [227, 164] on p "Ja, die NaturVibes Stirnlampe verfügt über 5 verschiedene Lichtfunktionen, daru…" at bounding box center [378, 161] width 437 height 13
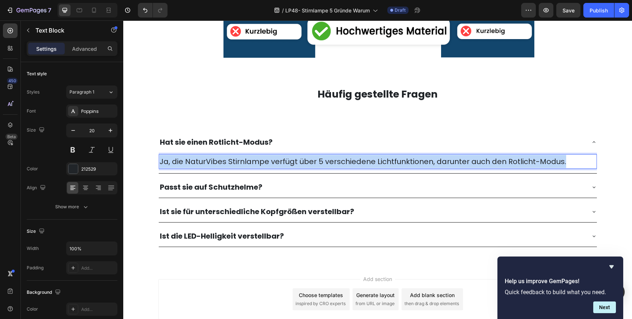
click at [227, 164] on p "Ja, die NaturVibes Stirnlampe verfügt über 5 verschiedene Lichtfunktionen, daru…" at bounding box center [378, 161] width 437 height 13
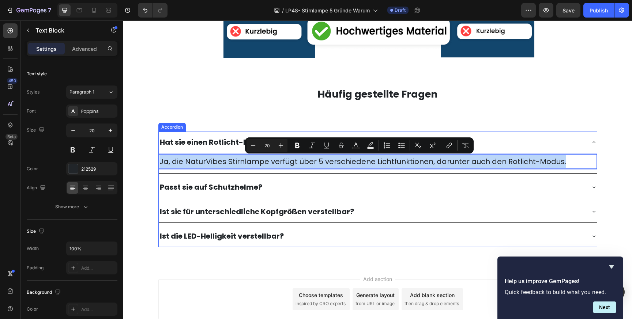
click at [220, 142] on strong "Hat sie einen Rotlicht-Modus?" at bounding box center [216, 142] width 113 height 10
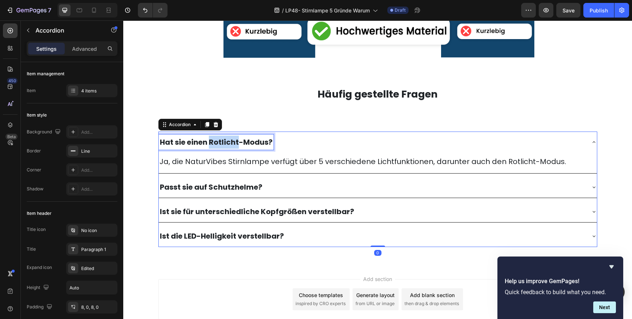
click at [220, 142] on strong "Hat sie einen Rotlicht-Modus?" at bounding box center [216, 142] width 113 height 10
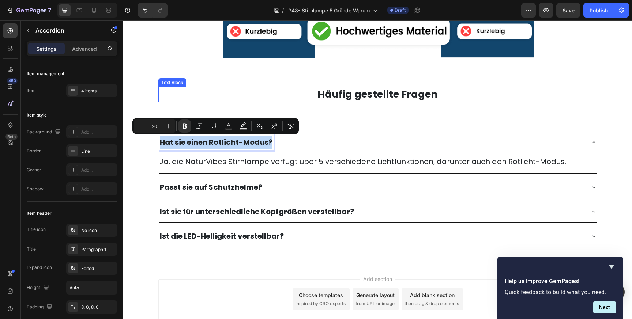
click at [329, 93] on strong "Häufig gestellte Fragen" at bounding box center [378, 94] width 120 height 14
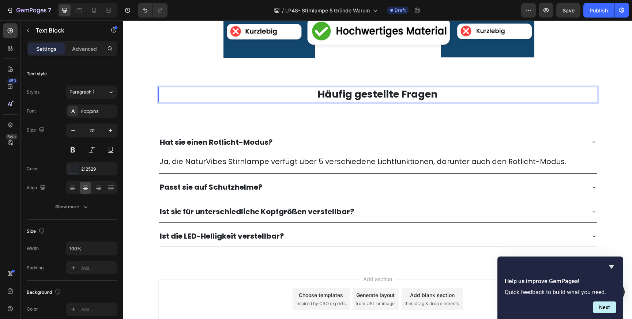
click at [329, 94] on strong "Häufig gestellte Fragen" at bounding box center [378, 94] width 120 height 14
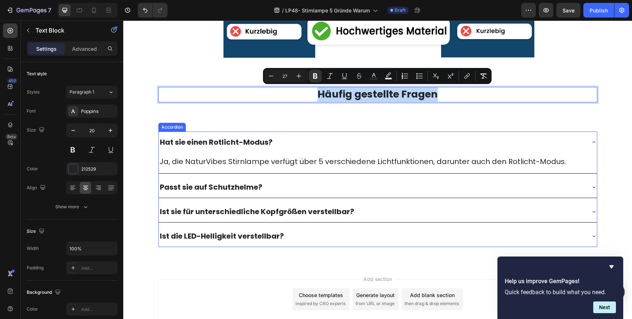
click at [249, 141] on strong "Hat sie einen Rotlicht-Modus?" at bounding box center [216, 142] width 113 height 10
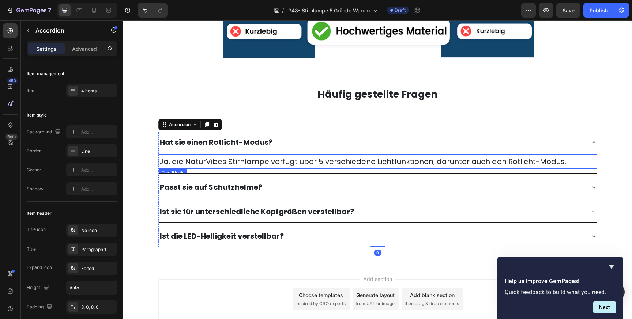
click at [244, 167] on p "Ja, die NaturVibes Stirnlampe verfügt über 5 verschiedene Lichtfunktionen, daru…" at bounding box center [378, 161] width 437 height 13
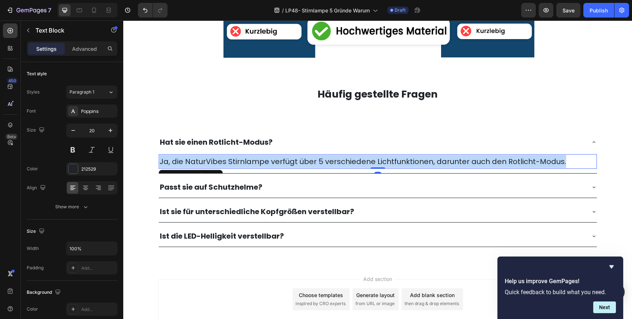
click at [244, 167] on p "Ja, die NaturVibes Stirnlampe verfügt über 5 verschiedene Lichtfunktionen, daru…" at bounding box center [378, 161] width 437 height 13
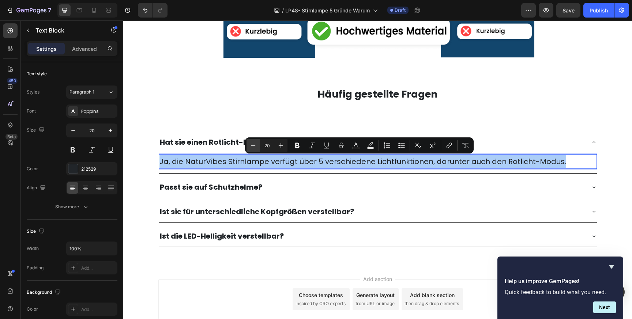
click at [251, 139] on button "Minus" at bounding box center [253, 145] width 13 height 13
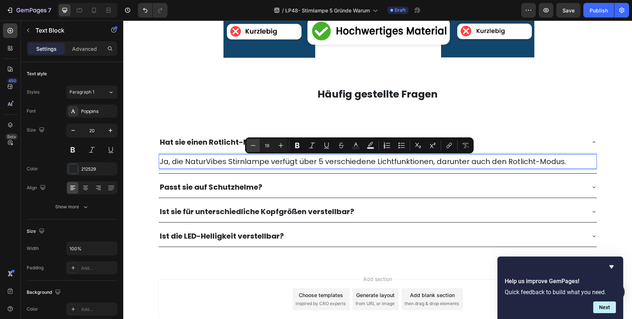
click at [251, 139] on button "Minus" at bounding box center [253, 145] width 13 height 13
type input "18"
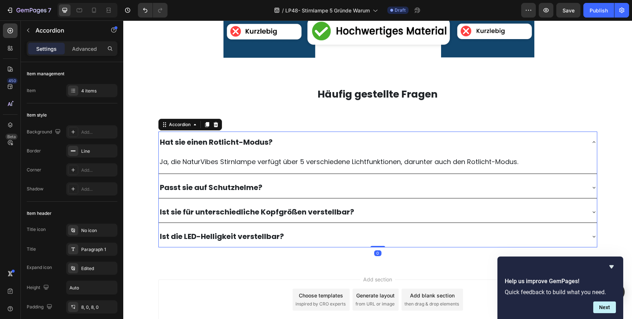
click at [282, 191] on div "Passt sie auf Schutzhelme?" at bounding box center [372, 187] width 427 height 15
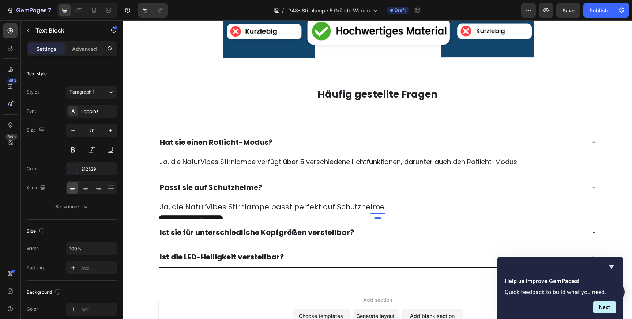
click at [269, 212] on p "Ja, die NaturVibes Stirnlampe passt perfekt auf Schutzhelme." at bounding box center [378, 207] width 437 height 13
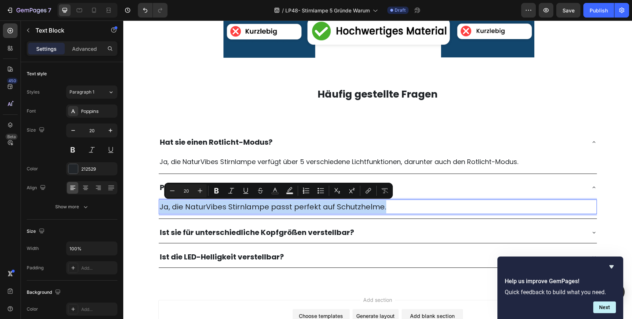
click at [269, 212] on p "Ja, die NaturVibes Stirnlampe passt perfekt auf Schutzhelme." at bounding box center [378, 207] width 437 height 13
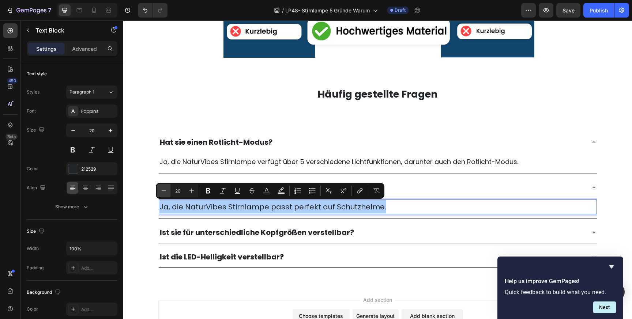
click at [164, 193] on icon "Editor contextual toolbar" at bounding box center [163, 190] width 7 height 7
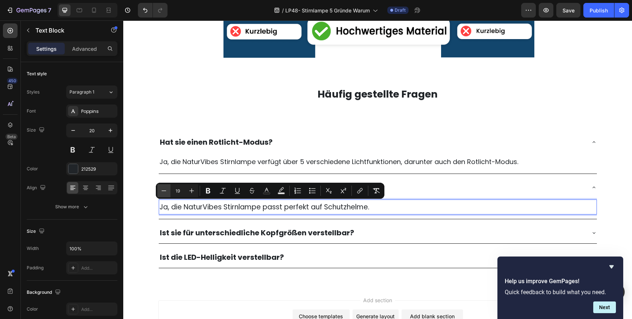
click at [164, 193] on icon "Editor contextual toolbar" at bounding box center [163, 190] width 7 height 7
type input "18"
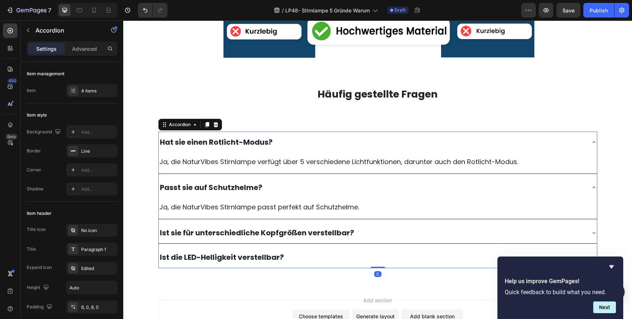
click at [216, 236] on strong "Ist sie für unterschiedliche Kopfgrößen verstellbar?" at bounding box center [257, 233] width 194 height 10
click at [384, 227] on div "Ist sie für unterschiedliche Kopfgrößen verstellbar?" at bounding box center [372, 232] width 427 height 15
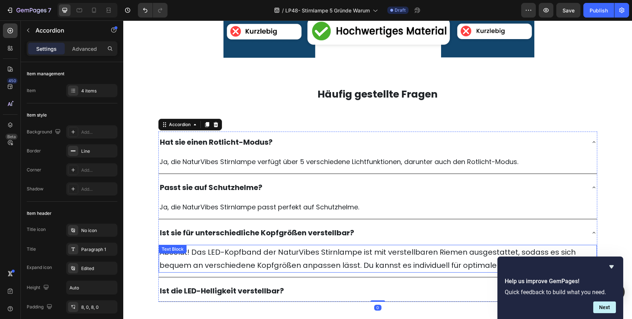
click at [280, 259] on p "Absolut! Das LED-Kopfband der NaturVibes Stirnlampe ist mit verstellbaren Rieme…" at bounding box center [378, 259] width 437 height 26
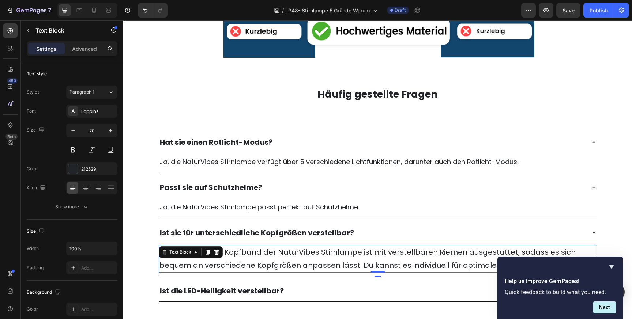
click at [280, 259] on p "Absolut! Das LED-Kopfband der NaturVibes Stirnlampe ist mit verstellbaren Rieme…" at bounding box center [378, 259] width 437 height 26
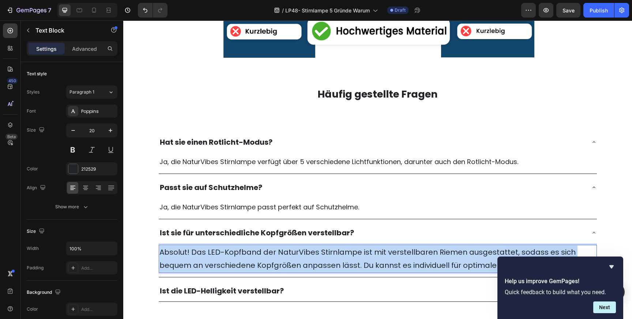
click at [280, 259] on p "Absolut! Das LED-Kopfband der NaturVibes Stirnlampe ist mit verstellbaren Rieme…" at bounding box center [378, 259] width 437 height 26
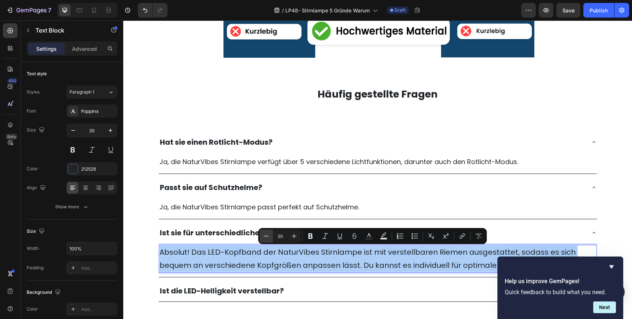
click at [270, 236] on button "Minus" at bounding box center [266, 236] width 13 height 13
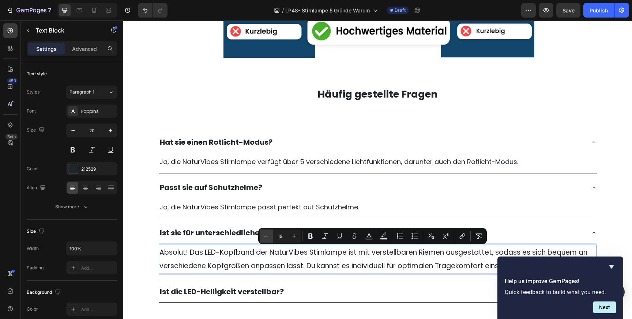
click at [270, 236] on button "Minus" at bounding box center [266, 236] width 13 height 13
type input "18"
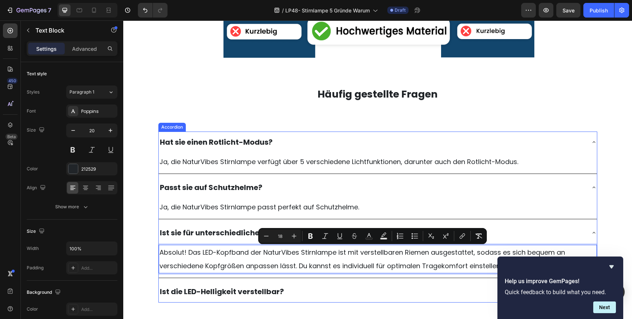
click at [296, 287] on div "Ist die LED-Helligkeit verstellbar?" at bounding box center [372, 291] width 427 height 15
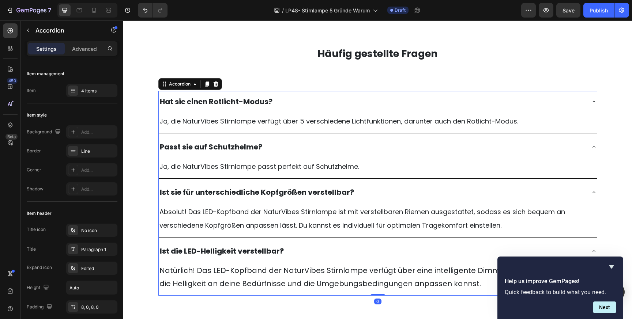
scroll to position [2244, 0]
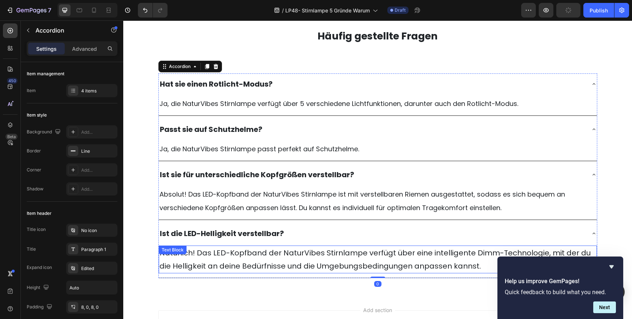
click at [280, 252] on p "Natürlich! Das LED-Kopfband der NaturVibes Stirnlampe verfügt über eine intelli…" at bounding box center [378, 260] width 437 height 26
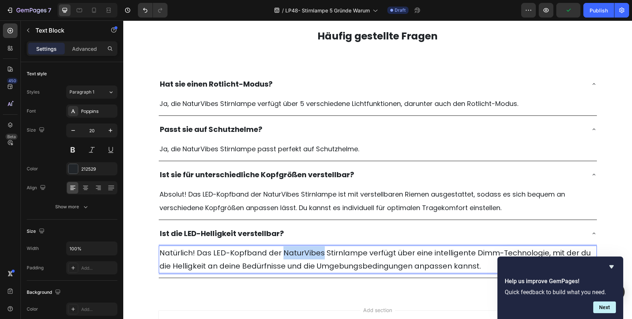
click at [280, 252] on p "Natürlich! Das LED-Kopfband der NaturVibes Stirnlampe verfügt über eine intelli…" at bounding box center [378, 260] width 437 height 26
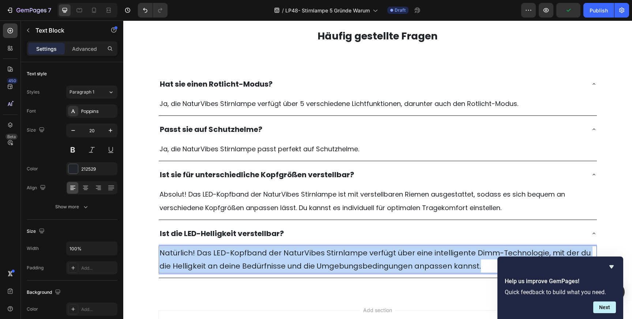
click at [280, 252] on p "Natürlich! Das LED-Kopfband der NaturVibes Stirnlampe verfügt über eine intelli…" at bounding box center [378, 260] width 437 height 26
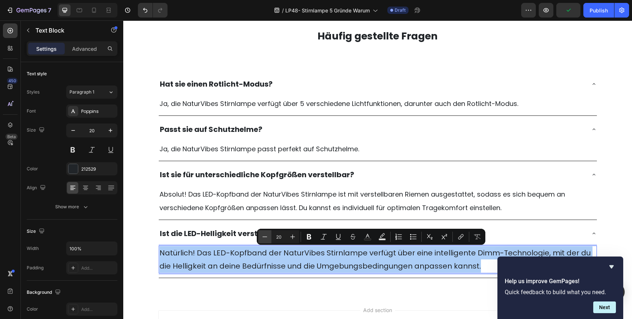
click at [261, 236] on icon "Editor contextual toolbar" at bounding box center [264, 236] width 7 height 7
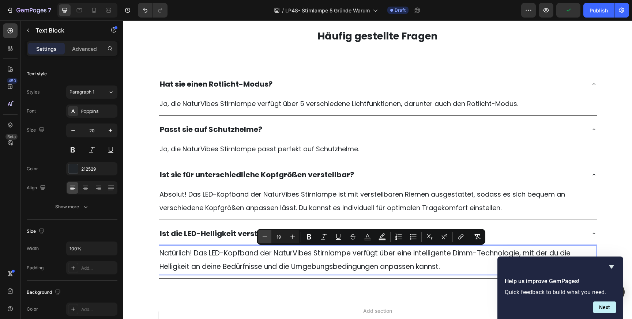
click at [261, 236] on icon "Editor contextual toolbar" at bounding box center [264, 236] width 7 height 7
type input "18"
click at [251, 265] on span "Natürlich! Das LED-Kopfband der NaturVibes Stirnlampe verfügt über eine intelli…" at bounding box center [375, 260] width 430 height 23
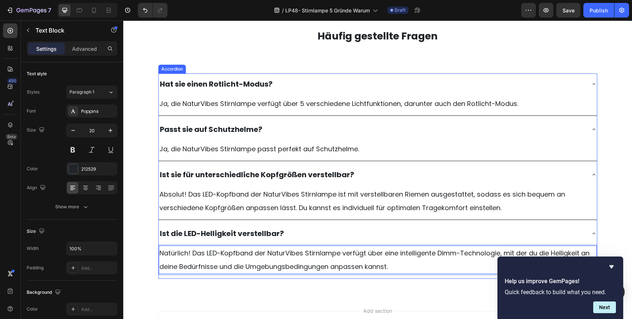
click at [321, 233] on div "Ist die LED-Helligkeit verstellbar?" at bounding box center [372, 233] width 427 height 15
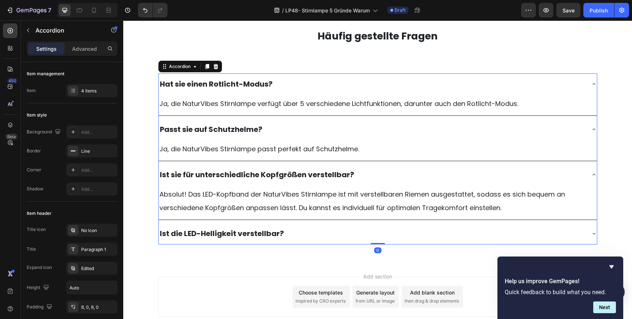
click at [374, 180] on div "Ist sie für unterschiedliche Kopfgrößen verstellbar?" at bounding box center [372, 174] width 427 height 15
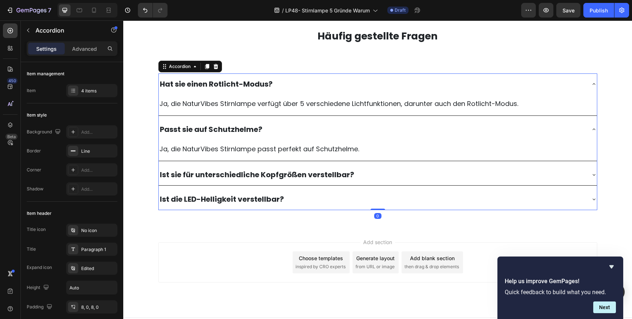
click at [356, 132] on div "Passt sie auf Schutzhelme?" at bounding box center [372, 129] width 427 height 15
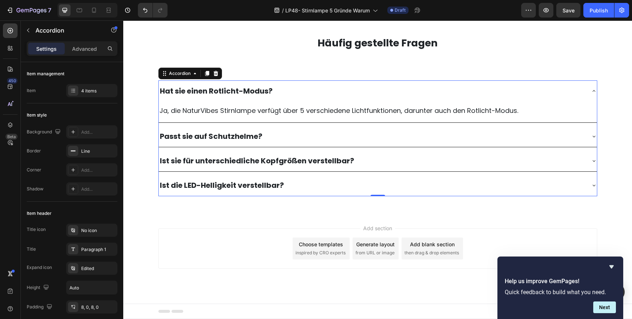
click at [356, 94] on div "Hat sie einen Rotlicht-Modus?" at bounding box center [372, 90] width 427 height 15
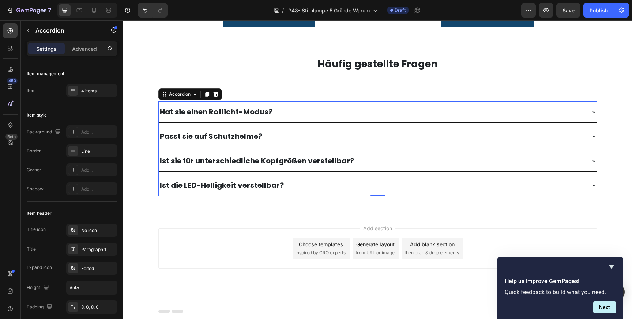
scroll to position [2216, 0]
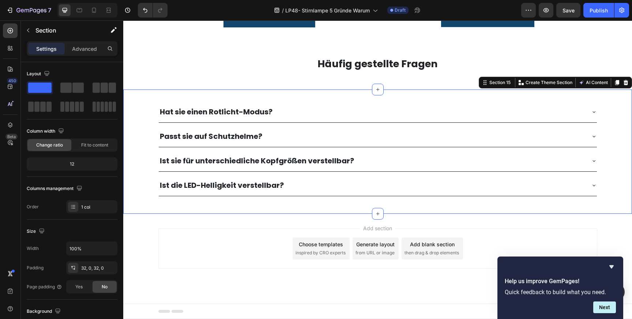
click at [337, 92] on div "Hat sie einen Rotlicht-Modus? Passt sie auf Schutzhelme? Ist sie für unterschie…" at bounding box center [377, 152] width 509 height 124
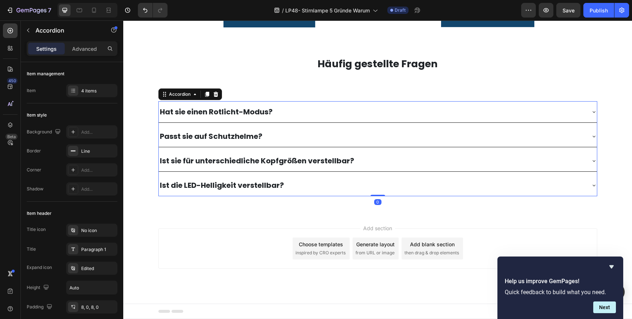
click at [278, 109] on div "Hat sie einen Rotlicht-Modus?" at bounding box center [372, 111] width 427 height 15
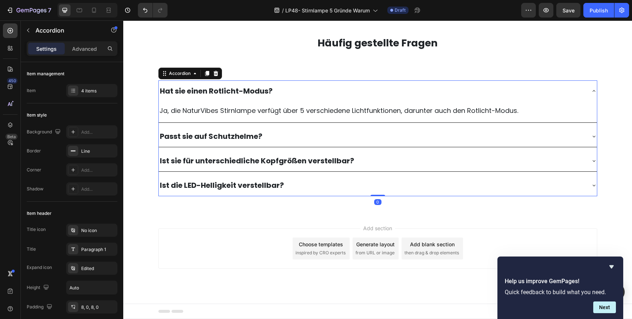
scroll to position [2237, 0]
click at [278, 83] on div "Hat sie einen Rotlicht-Modus?" at bounding box center [372, 90] width 427 height 15
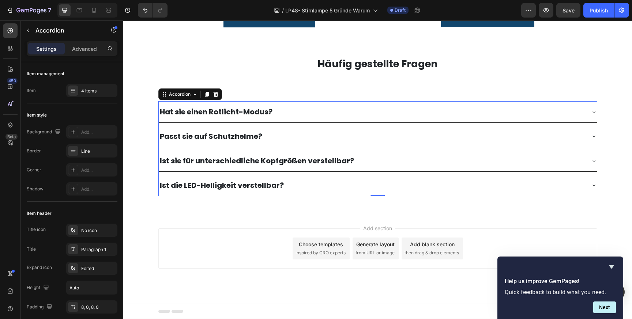
scroll to position [2216, 0]
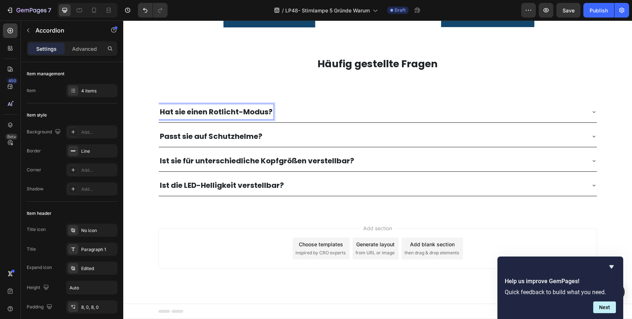
click at [292, 109] on div "Hat sie einen Rotlicht-Modus?" at bounding box center [372, 111] width 427 height 15
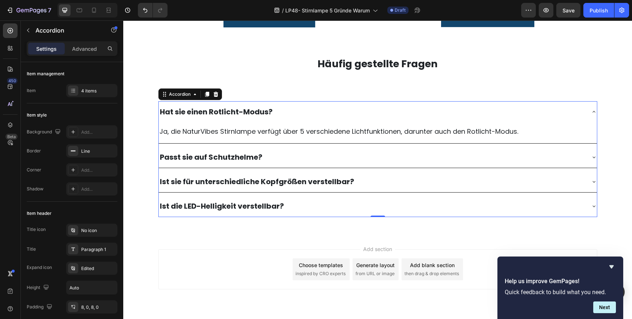
click at [259, 110] on strong "Hat sie einen Rotlicht-Modus?" at bounding box center [216, 112] width 113 height 10
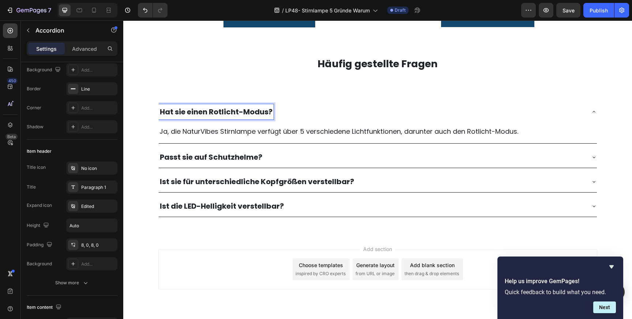
scroll to position [0, 0]
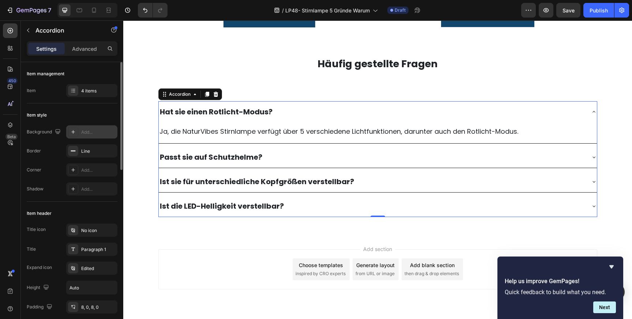
click at [93, 132] on div "Add..." at bounding box center [98, 132] width 34 height 7
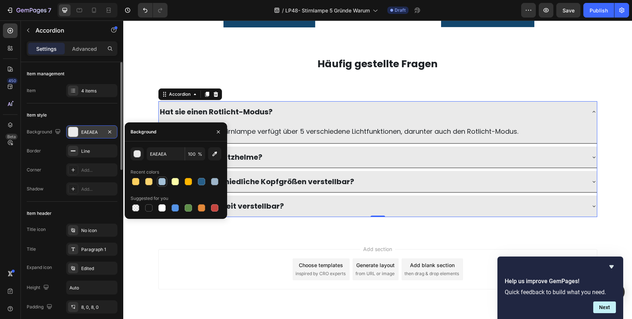
click at [162, 183] on div at bounding box center [161, 181] width 7 height 7
type input "A4C1D8"
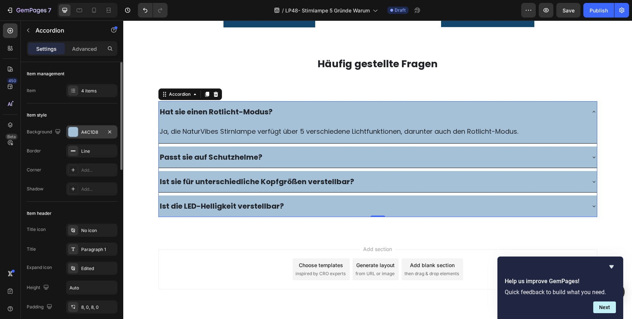
click at [311, 103] on div "Hat sie einen Rotlicht-Modus?" at bounding box center [378, 111] width 438 height 21
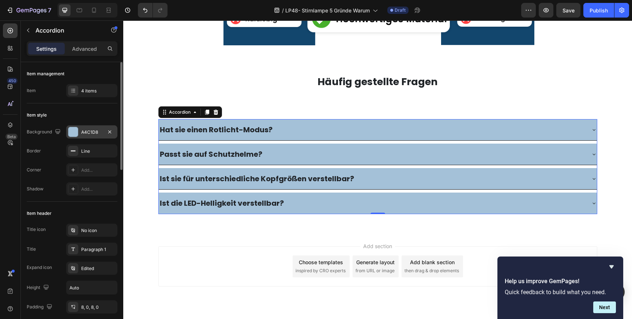
scroll to position [2216, 0]
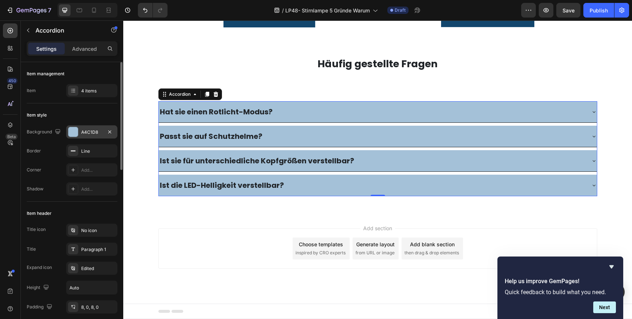
click at [296, 112] on div "Hat sie einen Rotlicht-Modus?" at bounding box center [372, 111] width 427 height 15
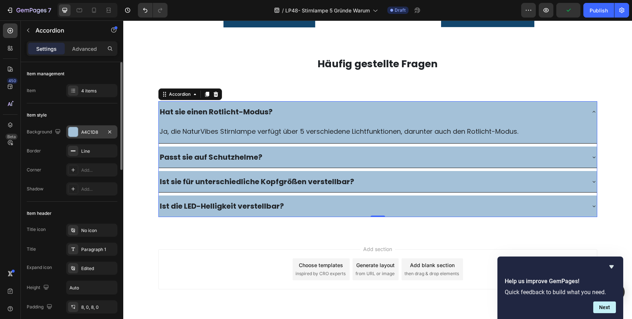
click at [296, 112] on div "Hat sie einen Rotlicht-Modus?" at bounding box center [372, 111] width 427 height 15
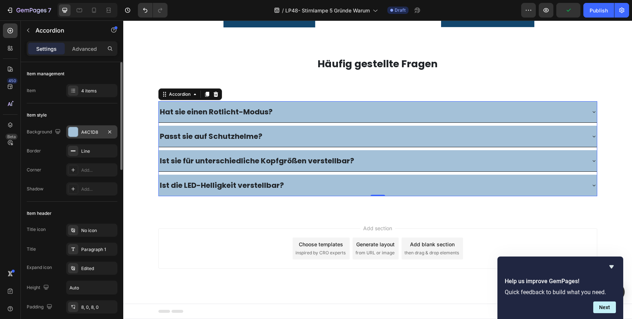
click at [288, 130] on div "Passt sie auf Schutzhelme?" at bounding box center [372, 136] width 427 height 15
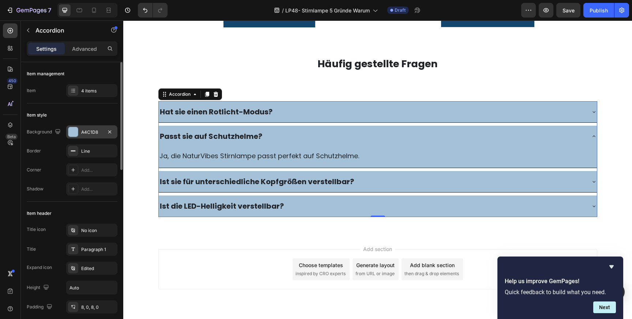
click at [289, 135] on div "Passt sie auf Schutzhelme?" at bounding box center [372, 136] width 427 height 15
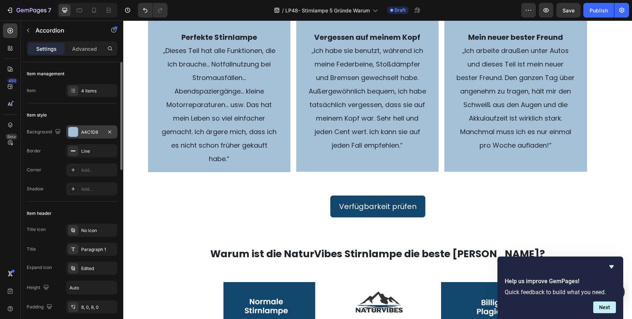
scroll to position [1484, 0]
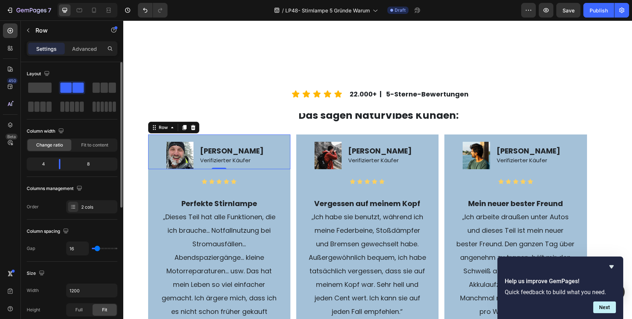
click at [279, 138] on div "[PERSON_NAME] Verifizierter Käufer Text Block" at bounding box center [244, 152] width 91 height 34
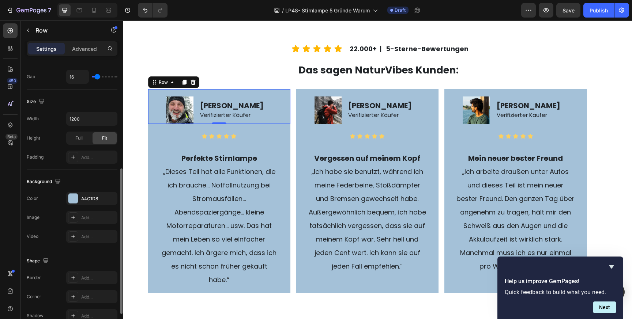
scroll to position [183, 0]
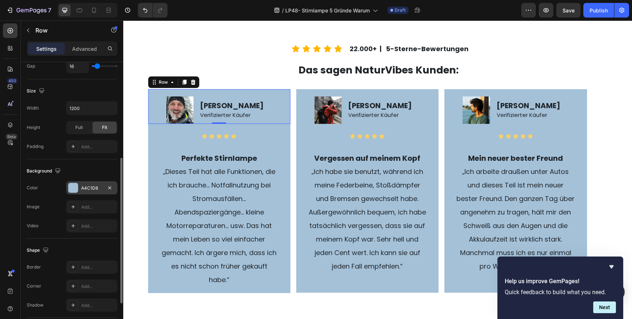
click at [89, 187] on div "A4C1D8" at bounding box center [91, 188] width 21 height 7
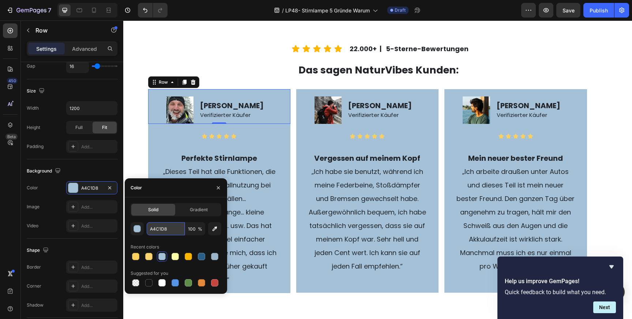
click at [164, 233] on input "A4C1D8" at bounding box center [166, 228] width 38 height 13
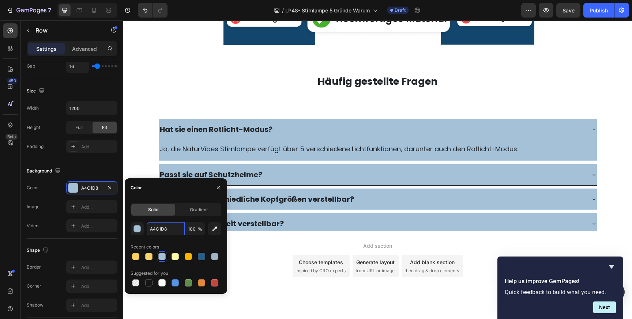
scroll to position [2200, 0]
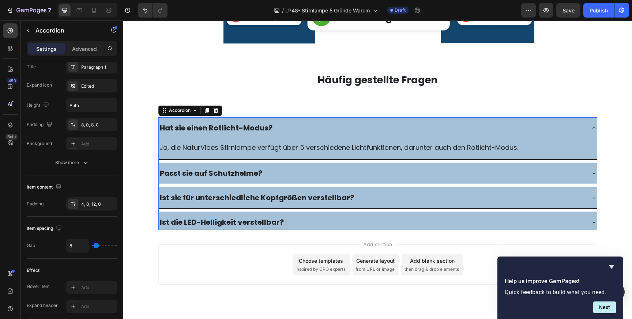
click at [283, 126] on div "Hat sie einen Rotlicht-Modus?" at bounding box center [372, 127] width 427 height 15
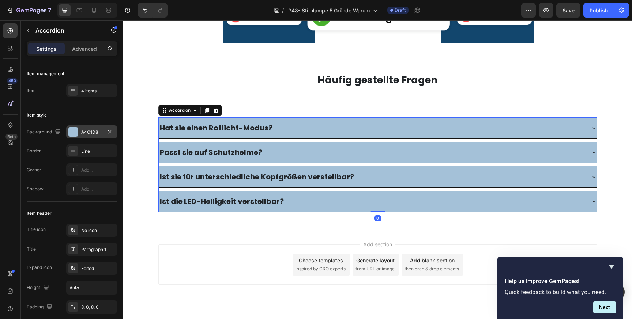
click at [90, 131] on div "A4C1D8" at bounding box center [91, 132] width 21 height 7
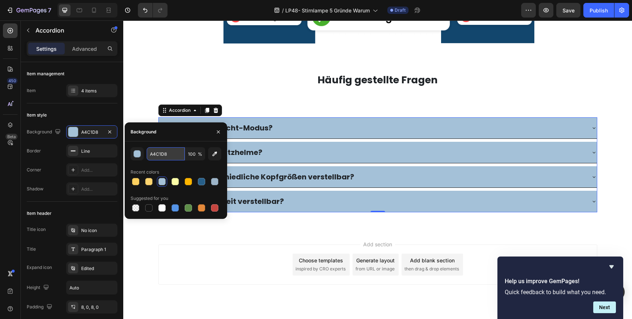
click at [165, 152] on input "A4C1D8" at bounding box center [166, 153] width 38 height 13
click at [183, 143] on div "A4C1D8 100 % Recent colors Suggested for you" at bounding box center [176, 181] width 102 height 78
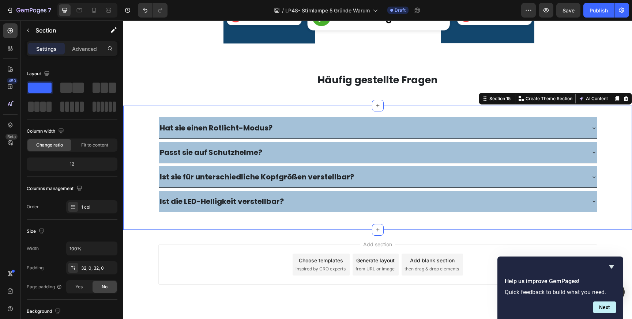
click at [295, 113] on div "Hat sie einen Rotlicht-Modus? Passt sie auf Schutzhelme? Ist sie für unterschie…" at bounding box center [377, 168] width 509 height 124
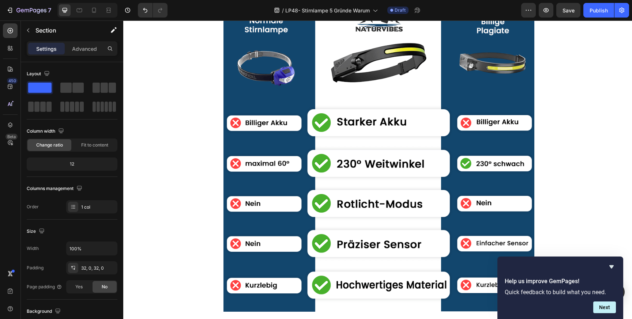
scroll to position [1882, 0]
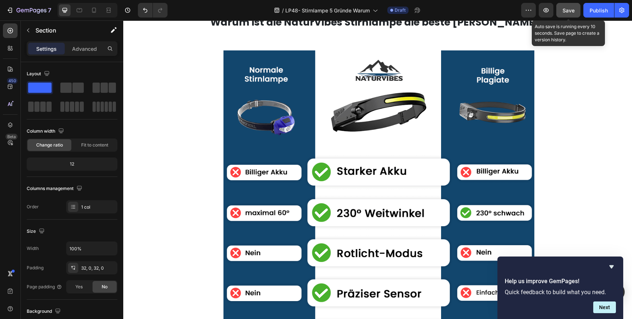
click at [568, 12] on span "Save" at bounding box center [569, 10] width 12 height 6
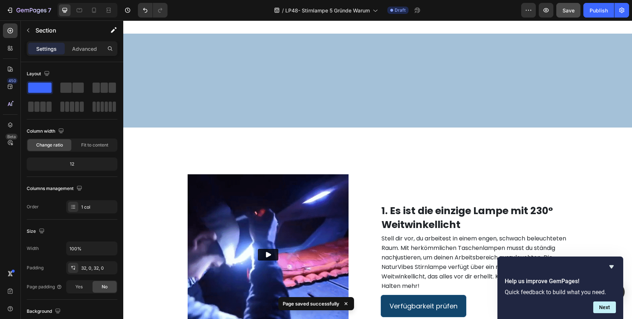
scroll to position [0, 0]
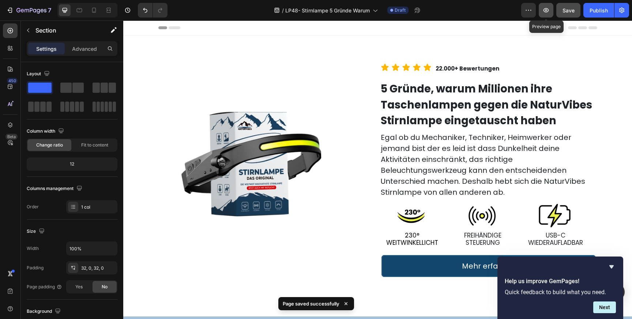
click at [542, 10] on button "button" at bounding box center [546, 10] width 15 height 15
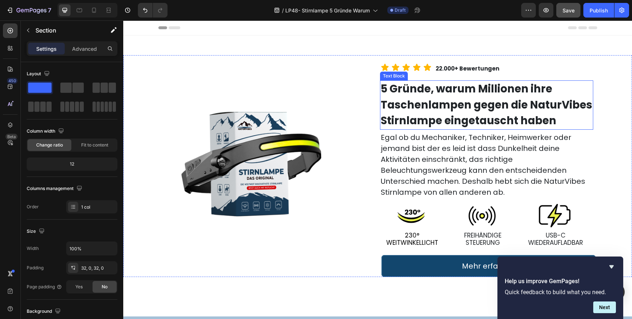
click at [443, 98] on strong "5 Gründe, warum Millionen ihre Taschenlampen gegen die NaturVibes Stirnlampe ei…" at bounding box center [487, 105] width 212 height 46
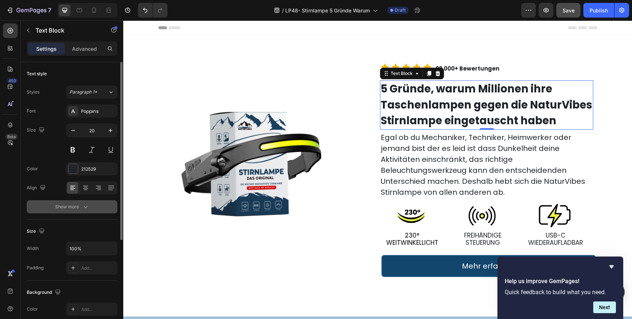
click at [84, 207] on icon "button" at bounding box center [85, 206] width 7 height 7
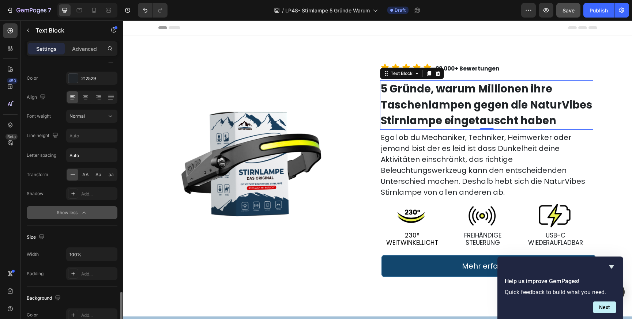
scroll to position [14, 0]
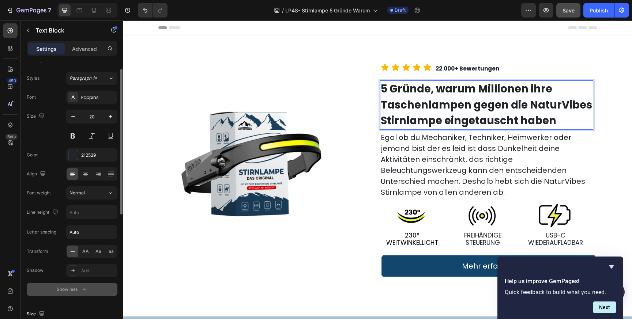
click at [441, 97] on p "5 Gründe, warum Millionen ihre Taschenlampen gegen die NaturVibes Stirnlampe ei…" at bounding box center [487, 105] width 212 height 48
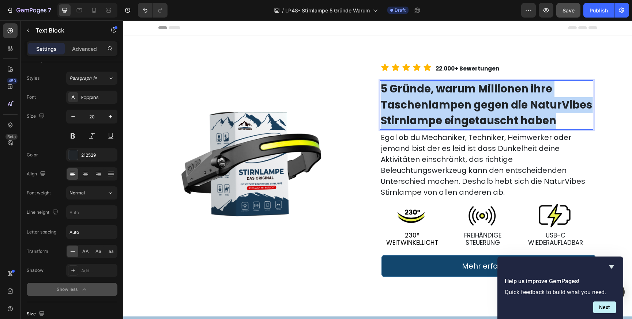
click at [441, 97] on p "5 Gründe, warum Millionen ihre Taschenlampen gegen die NaturVibes Stirnlampe ei…" at bounding box center [487, 105] width 212 height 48
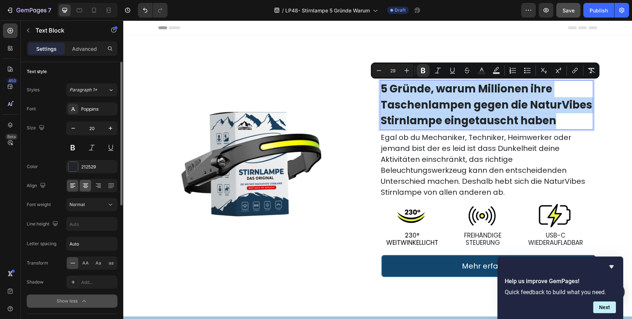
scroll to position [0, 0]
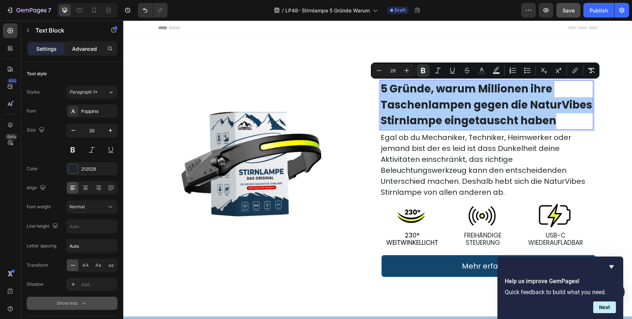
click at [87, 49] on p "Advanced" at bounding box center [84, 49] width 25 height 8
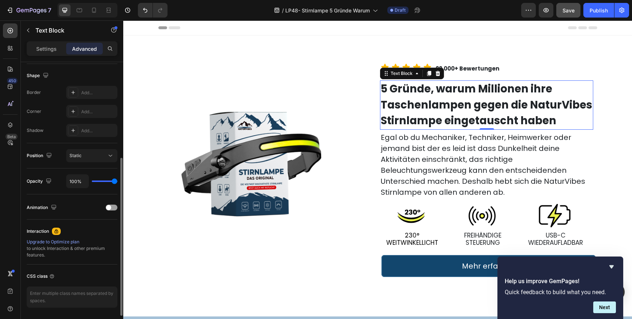
scroll to position [192, 0]
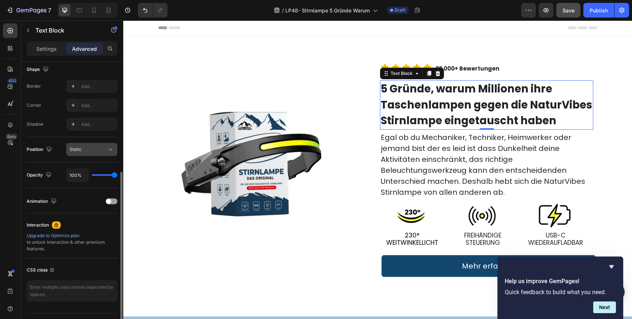
click at [93, 151] on div "Static" at bounding box center [88, 149] width 37 height 7
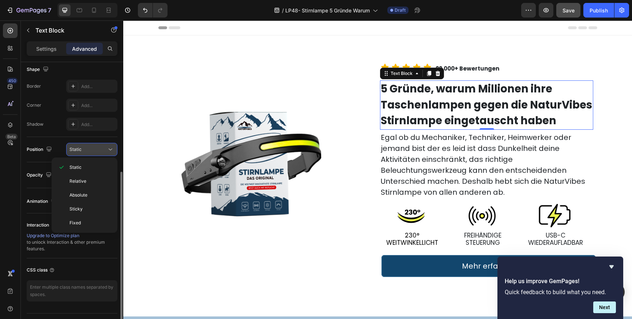
click at [93, 151] on div "Static" at bounding box center [88, 149] width 37 height 7
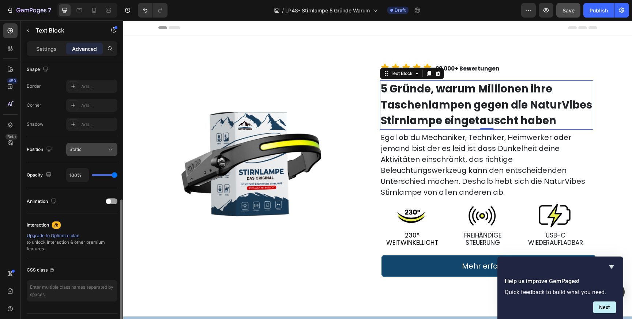
scroll to position [210, 0]
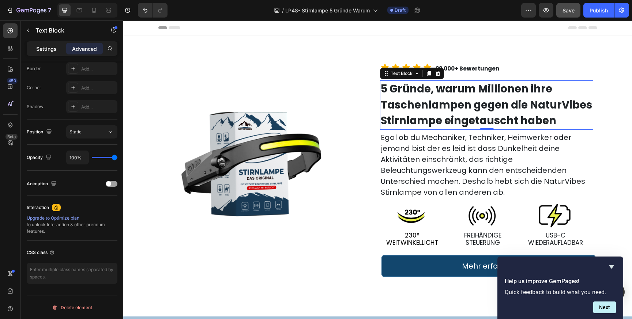
click at [42, 46] on p "Settings" at bounding box center [46, 49] width 20 height 8
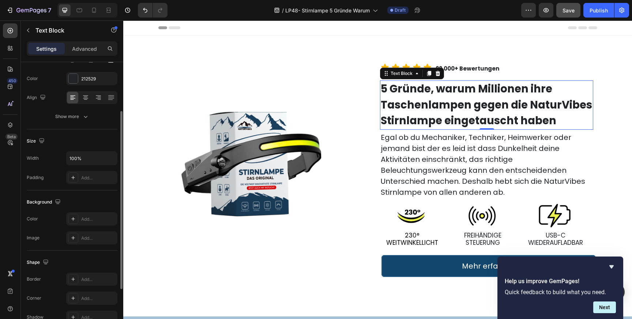
scroll to position [83, 0]
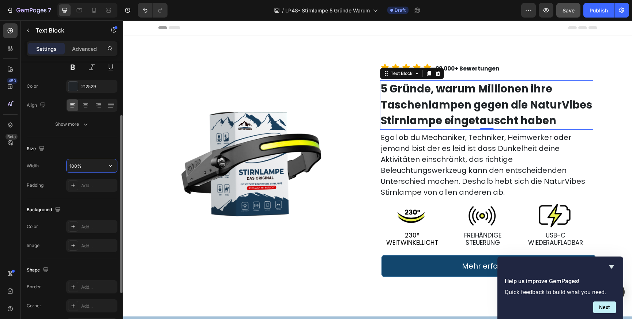
click at [90, 167] on input "100%" at bounding box center [92, 166] width 50 height 13
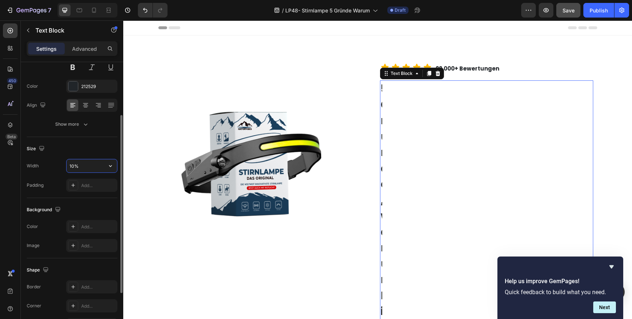
type input "100%"
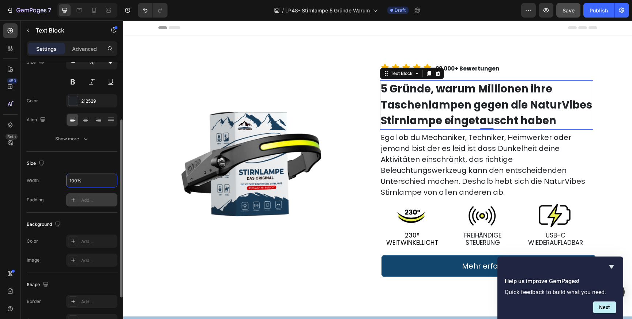
scroll to position [56, 0]
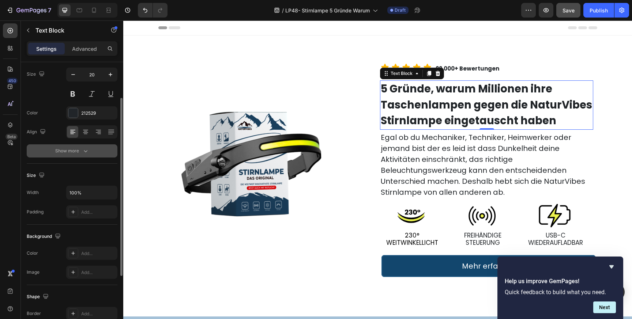
click at [81, 151] on div "Show more" at bounding box center [72, 150] width 34 height 7
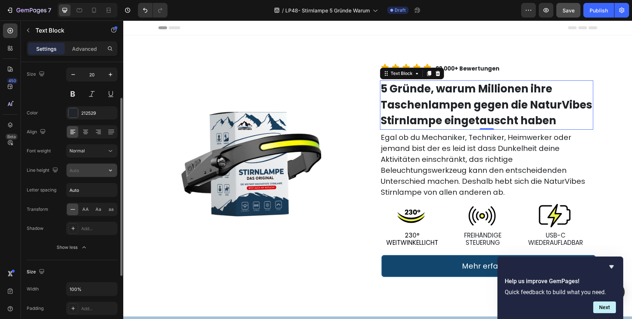
click at [88, 173] on input "text" at bounding box center [92, 170] width 50 height 13
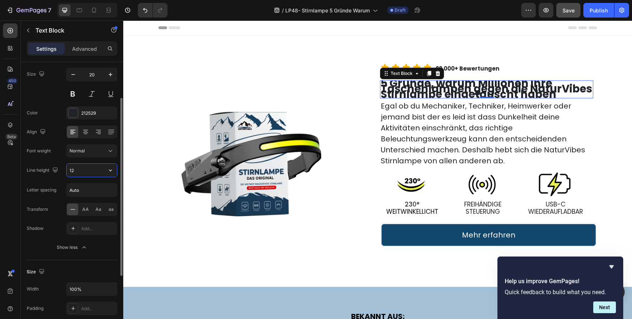
type input "1"
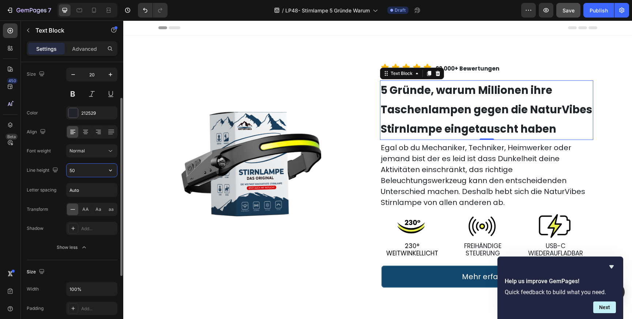
type input "5"
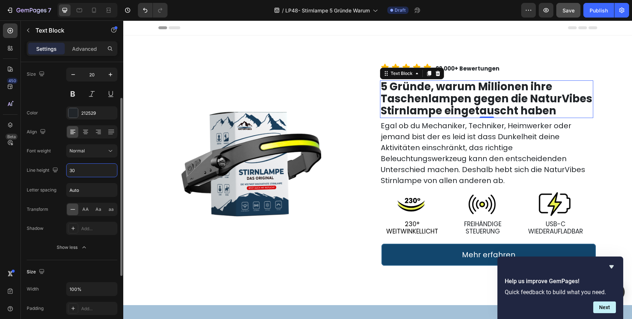
type input "30"
click at [75, 180] on div "Font Poppins Size 20 Color 212529 Align Font weight Normal Line height 30 Lette…" at bounding box center [72, 152] width 91 height 206
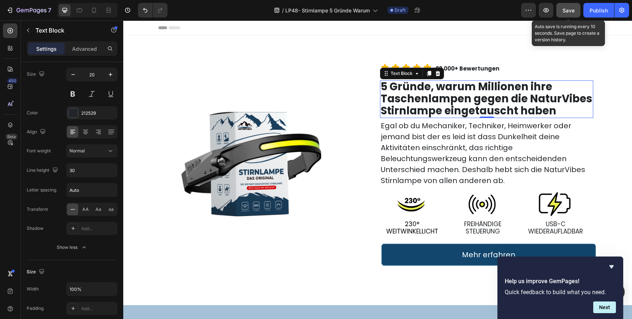
click at [574, 11] on span "Save" at bounding box center [569, 10] width 12 height 6
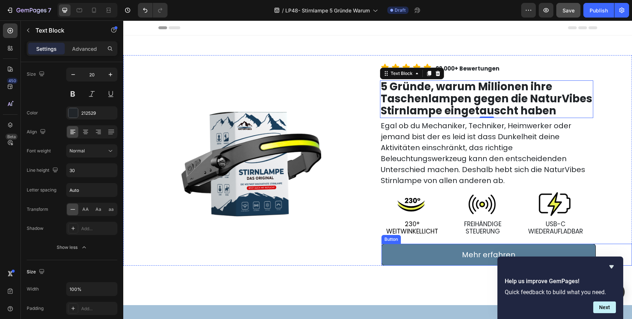
click at [456, 252] on link "Mehr erfahren" at bounding box center [489, 255] width 214 height 22
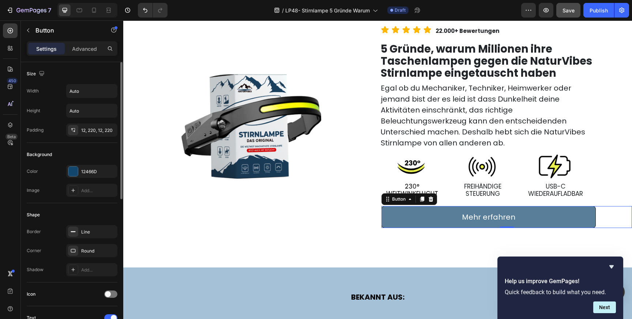
scroll to position [51, 0]
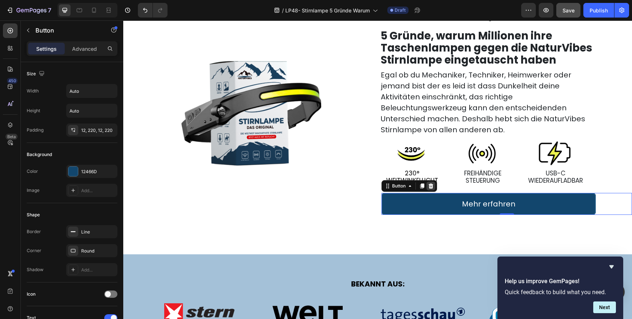
click at [433, 185] on icon at bounding box center [431, 186] width 5 height 5
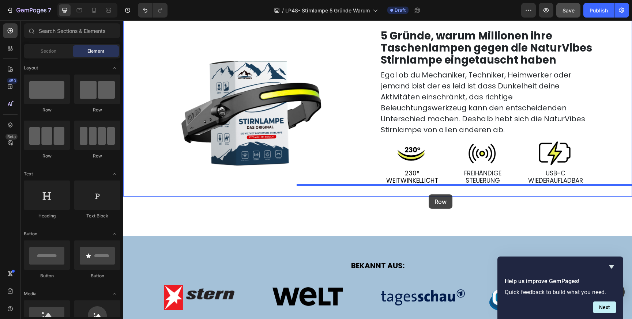
drag, startPoint x: 165, startPoint y: 101, endPoint x: 429, endPoint y: 195, distance: 279.5
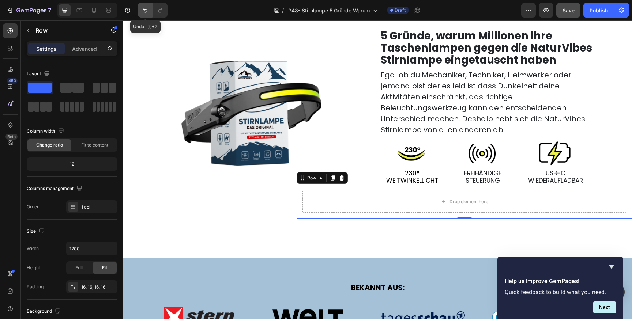
click at [142, 7] on icon "Undo/Redo" at bounding box center [145, 10] width 7 height 7
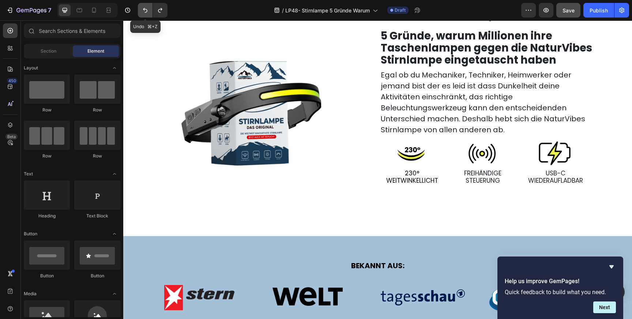
click at [143, 8] on icon "Undo/Redo" at bounding box center [145, 10] width 7 height 7
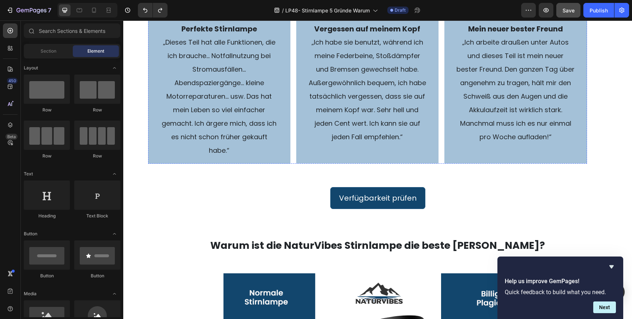
scroll to position [1704, 0]
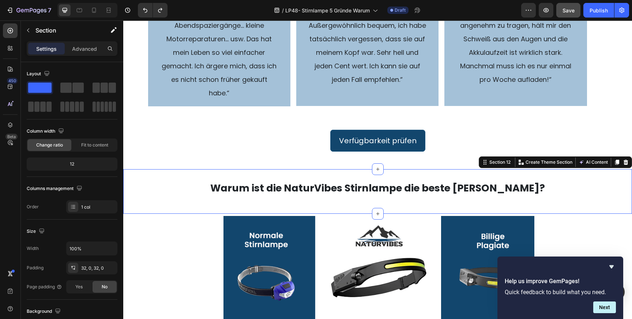
click at [303, 173] on div "Warum ist die NaturVibes Stirnlampe die beste [PERSON_NAME]? Text Block Row Sec…" at bounding box center [377, 191] width 509 height 45
click at [85, 49] on p "Advanced" at bounding box center [84, 49] width 25 height 8
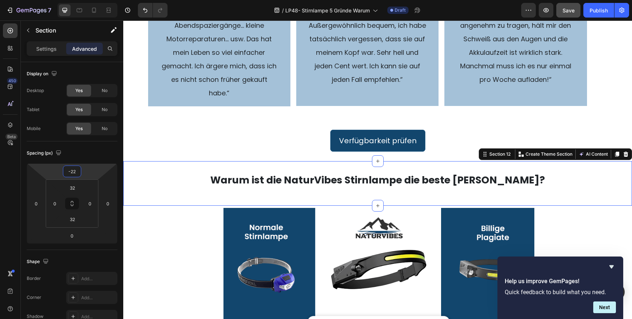
type input "-24"
drag, startPoint x: 84, startPoint y: 169, endPoint x: 84, endPoint y: 173, distance: 4.4
click at [84, 0] on html "7 Version history / LP48- Stirnlampe 5 Gründe Warum Draft Preview Save Publish …" at bounding box center [316, 0] width 632 height 0
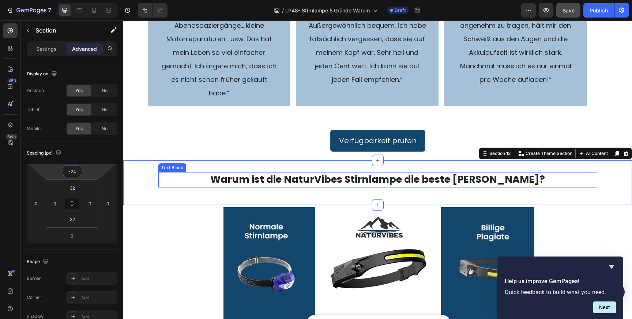
click at [299, 179] on strong "Warum ist die NaturVibes Stirnlampe die beste [PERSON_NAME]?" at bounding box center [377, 180] width 335 height 14
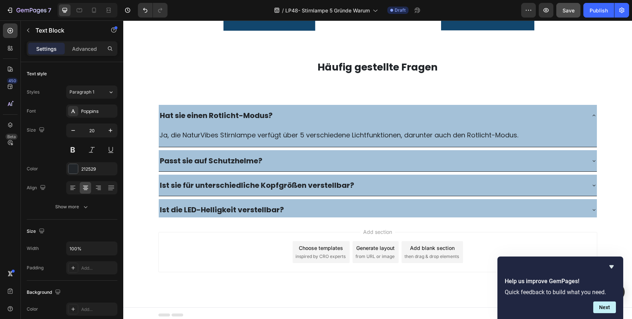
scroll to position [2196, 0]
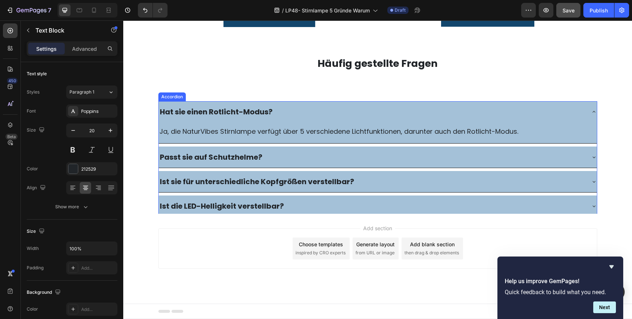
click at [295, 109] on div "Hat sie einen Rotlicht-Modus?" at bounding box center [372, 111] width 427 height 15
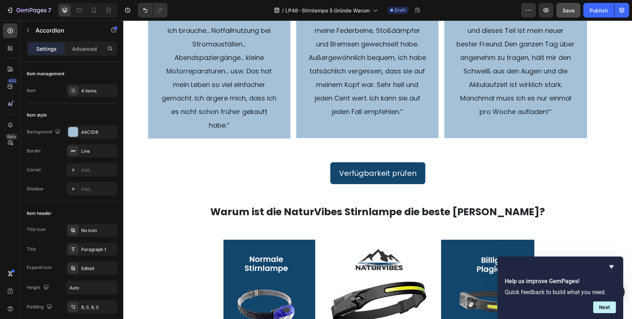
scroll to position [1550, 0]
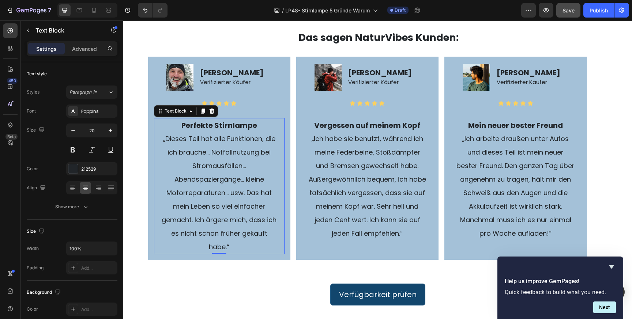
click at [252, 247] on p "„Dieses Teil hat alle Funktionen, die ich brauche… Notfallnutzung bei Stromausf…" at bounding box center [219, 193] width 118 height 122
click at [247, 247] on p "„Dieses Teil hat alle Funktionen, die ich brauche… Notfallnutzung bei Stromausf…" at bounding box center [219, 193] width 118 height 122
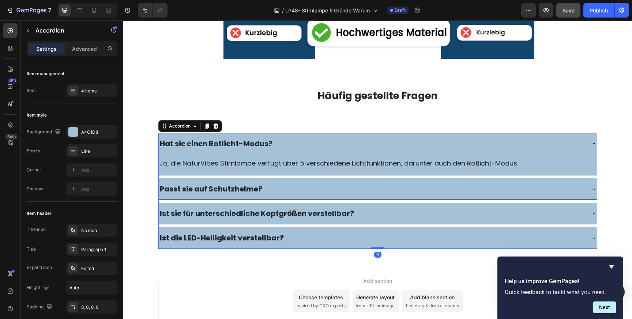
click at [279, 146] on div "Hat sie einen Rotlicht-Modus?" at bounding box center [372, 143] width 427 height 15
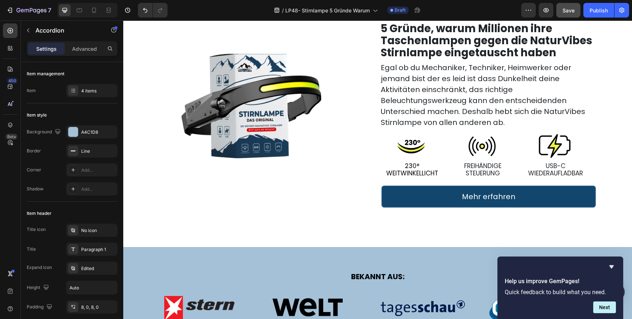
scroll to position [0, 0]
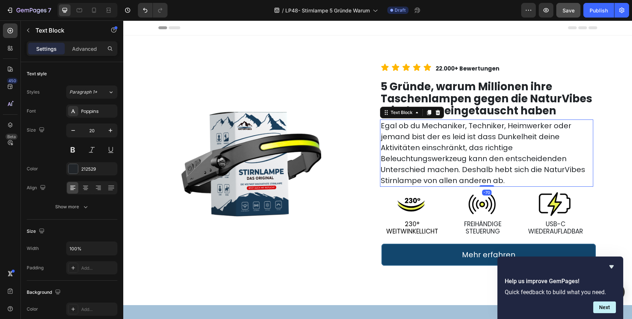
click at [412, 128] on span "Egal ob du Mechaniker, Techniker, Heimwerker oder jemand bist der es leid ist d…" at bounding box center [483, 153] width 205 height 65
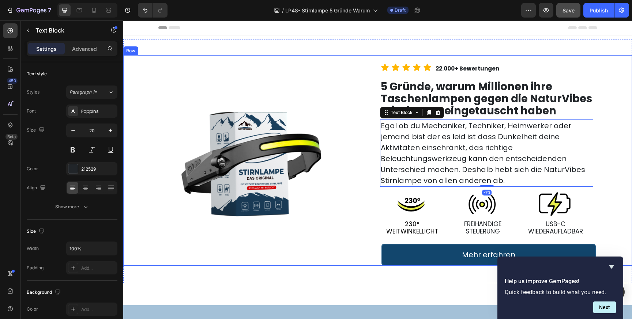
click at [346, 92] on div "Icon Icon Icon Icon Icon Icon List 22.000+ Bewertungen Text Block Row 5 Gründe,…" at bounding box center [465, 160] width 336 height 211
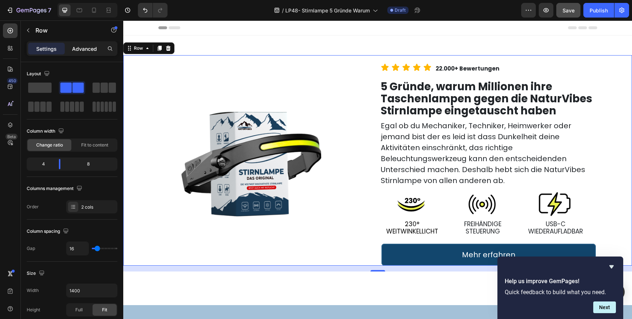
click at [83, 49] on p "Advanced" at bounding box center [84, 49] width 25 height 8
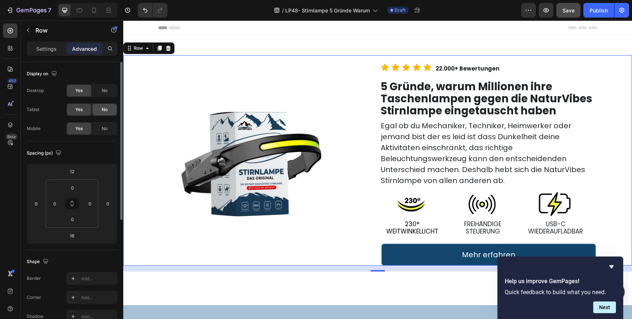
click at [104, 109] on span "No" at bounding box center [105, 109] width 6 height 7
click at [104, 128] on span "No" at bounding box center [105, 129] width 6 height 7
click at [81, 10] on icon at bounding box center [79, 10] width 7 height 7
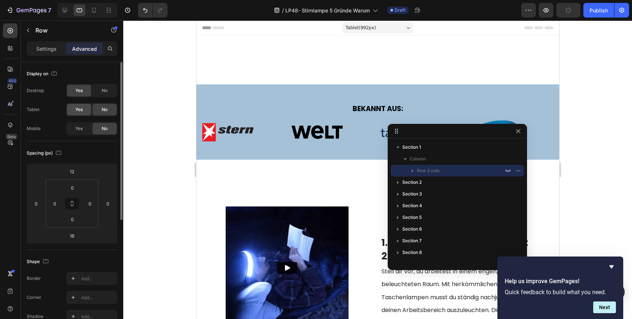
click at [85, 109] on div "Yes" at bounding box center [79, 110] width 24 height 12
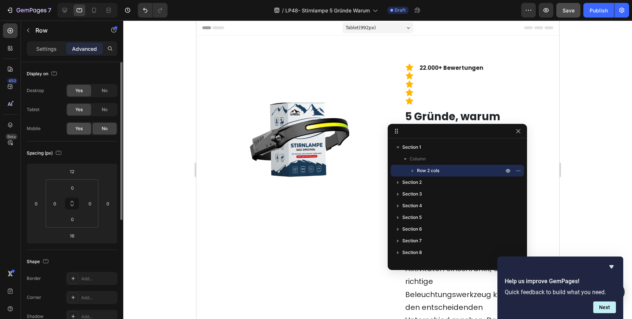
click at [85, 134] on div "Yes" at bounding box center [79, 129] width 24 height 12
click at [105, 111] on span "No" at bounding box center [105, 109] width 6 height 7
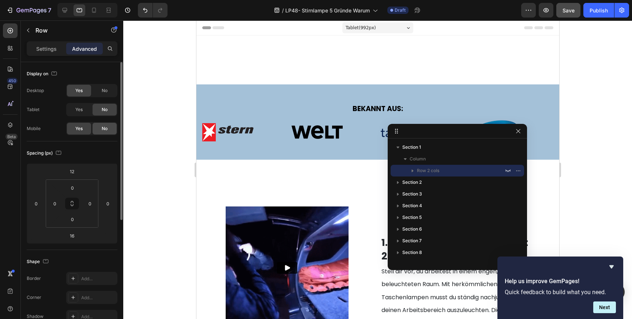
click at [105, 126] on span "No" at bounding box center [105, 129] width 6 height 7
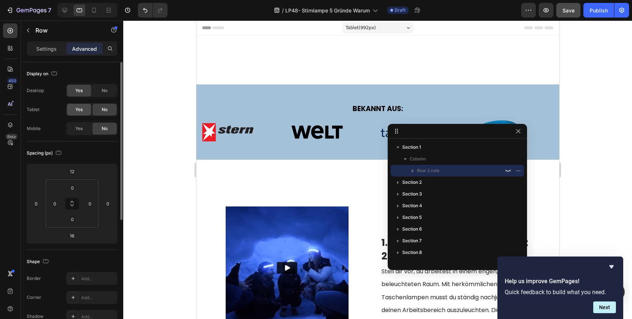
click at [74, 109] on div "Yes" at bounding box center [79, 110] width 24 height 12
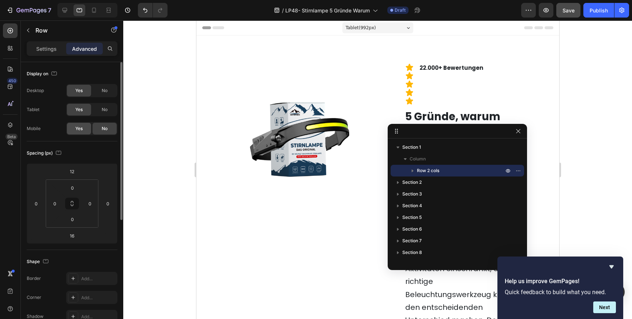
click at [74, 128] on div "Yes" at bounding box center [79, 129] width 24 height 12
click at [43, 48] on p "Settings" at bounding box center [46, 49] width 20 height 8
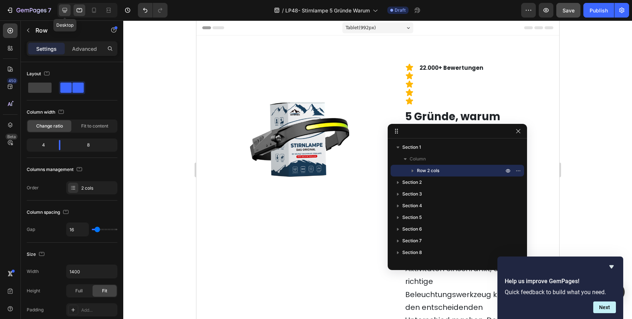
click at [67, 11] on icon at bounding box center [65, 10] width 5 height 5
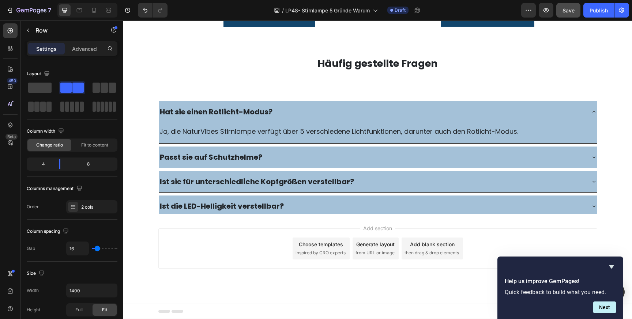
scroll to position [2193, 0]
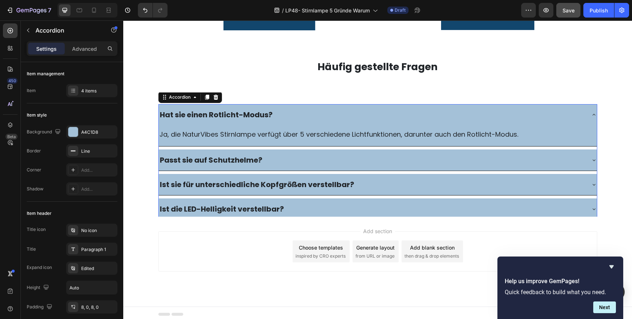
click at [284, 112] on div "Hat sie einen Rotlicht-Modus?" at bounding box center [372, 114] width 427 height 15
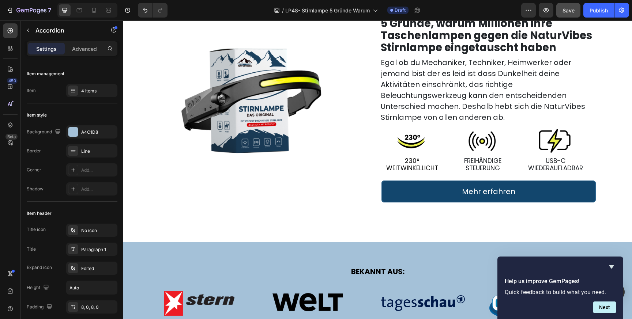
scroll to position [0, 0]
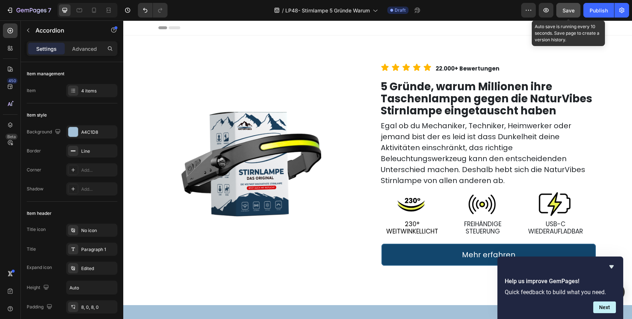
click at [569, 10] on span "Save" at bounding box center [569, 10] width 12 height 6
